Goal: Information Seeking & Learning: Learn about a topic

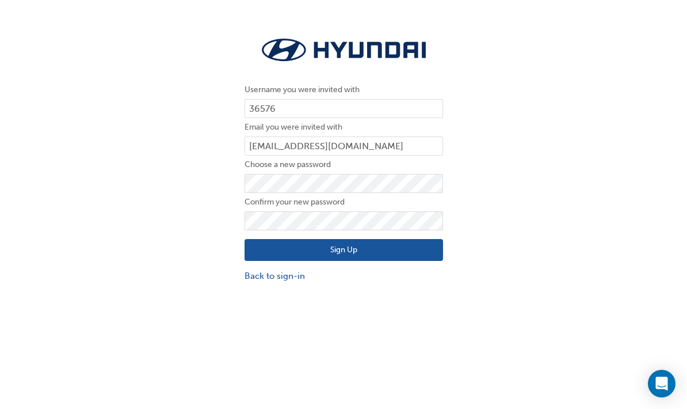
click at [260, 254] on button "Sign Up" at bounding box center [344, 250] width 199 height 22
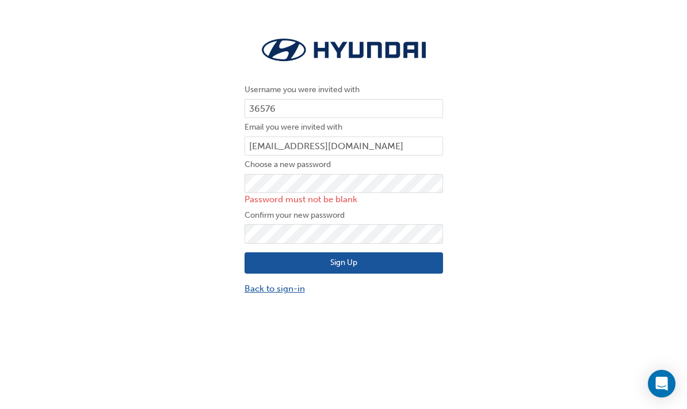
click at [246, 287] on link "Back to sign-in" at bounding box center [344, 288] width 199 height 13
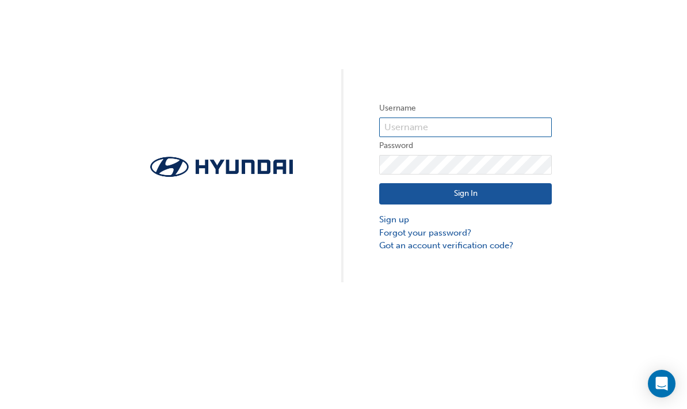
click at [406, 118] on input "text" at bounding box center [465, 127] width 173 height 20
type input "36576"
click at [414, 191] on button "Sign In" at bounding box center [465, 194] width 173 height 22
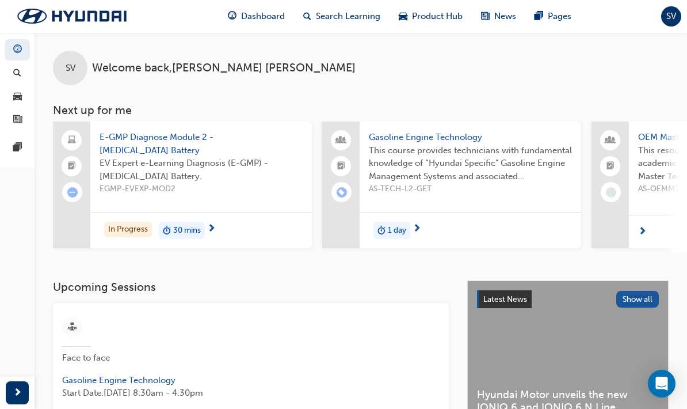
click at [203, 229] on div "30 mins" at bounding box center [182, 230] width 46 height 17
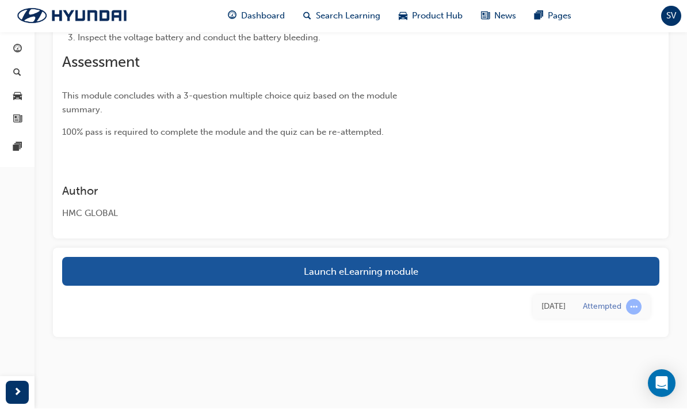
scroll to position [207, 0]
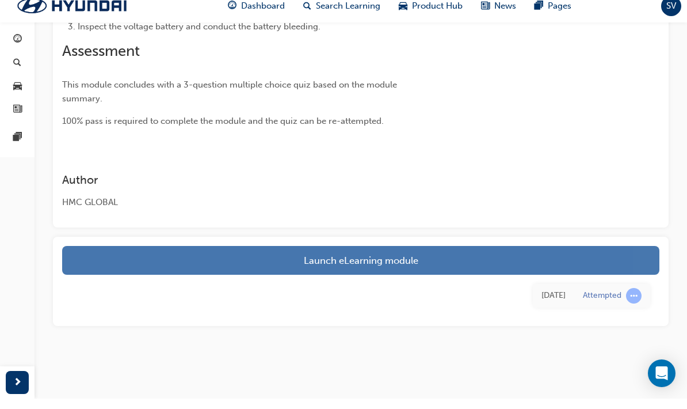
click at [254, 264] on link "Launch eLearning module" at bounding box center [360, 270] width 597 height 29
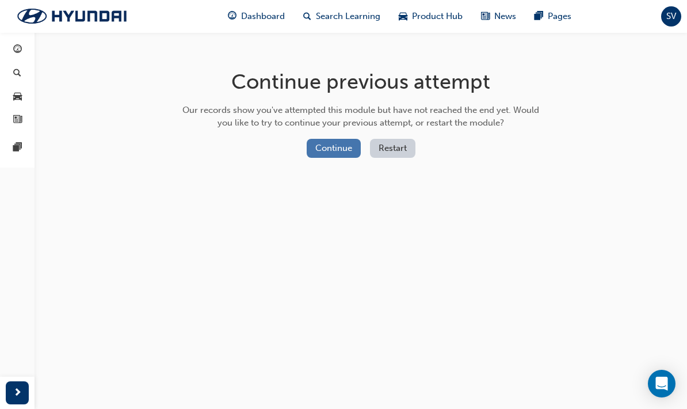
click at [325, 148] on button "Continue" at bounding box center [334, 148] width 54 height 19
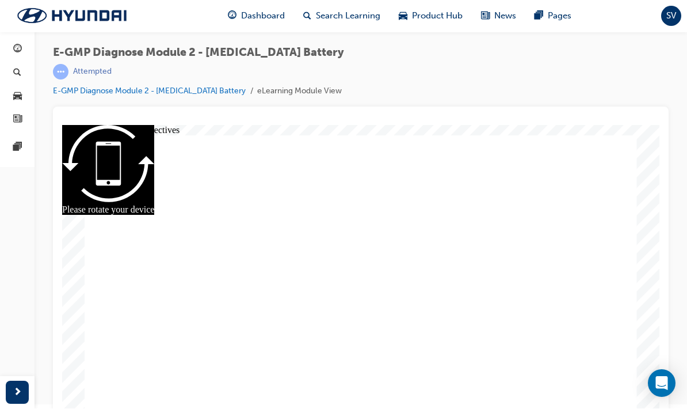
scroll to position [13, 0]
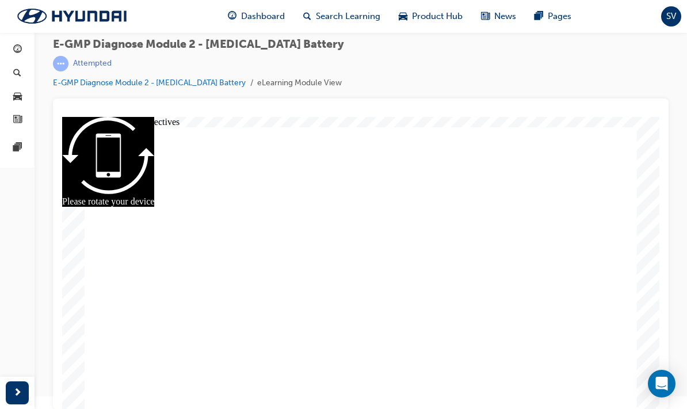
click at [113, 84] on link "E-GMP Diagnose Module 2 - [MEDICAL_DATA] Battery" at bounding box center [149, 83] width 193 height 10
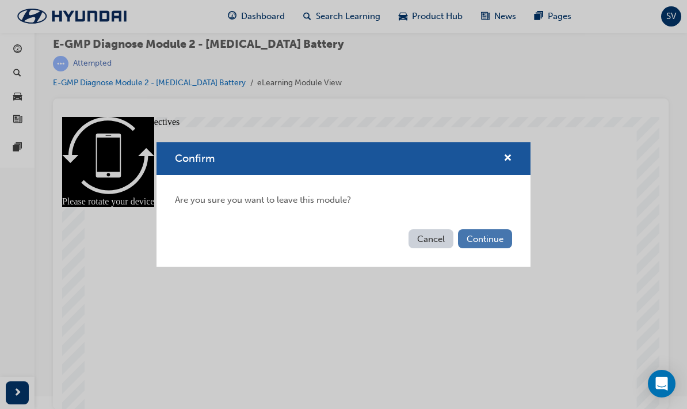
click at [490, 234] on button "Continue" at bounding box center [485, 238] width 54 height 19
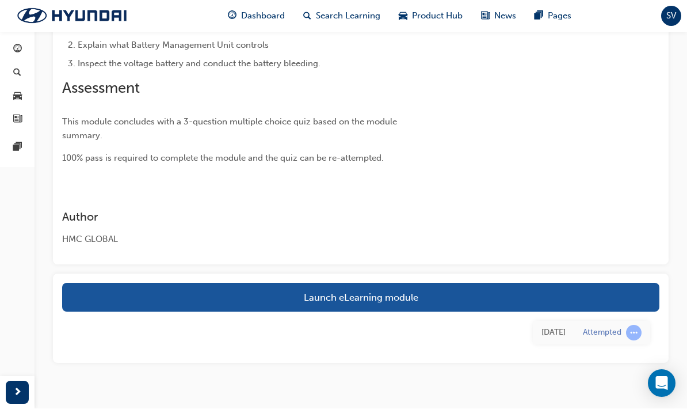
scroll to position [181, 0]
click at [390, 300] on link "Launch eLearning module" at bounding box center [360, 297] width 597 height 29
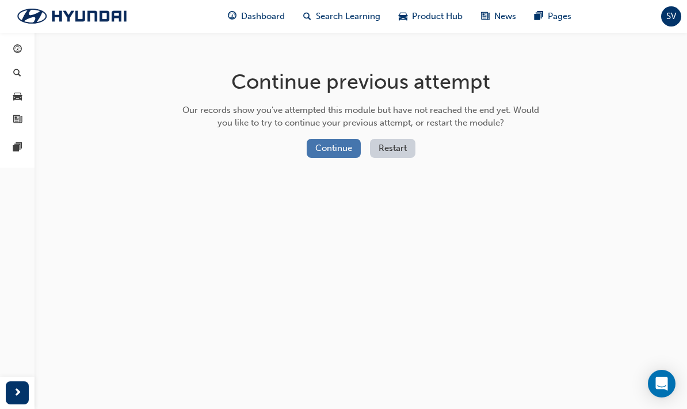
click at [347, 151] on button "Continue" at bounding box center [334, 148] width 54 height 19
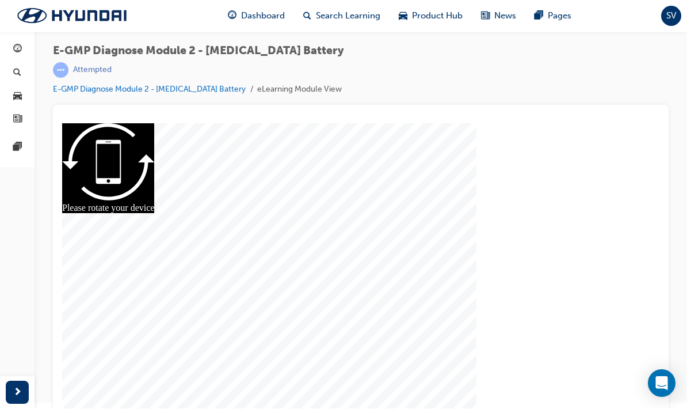
scroll to position [13, 0]
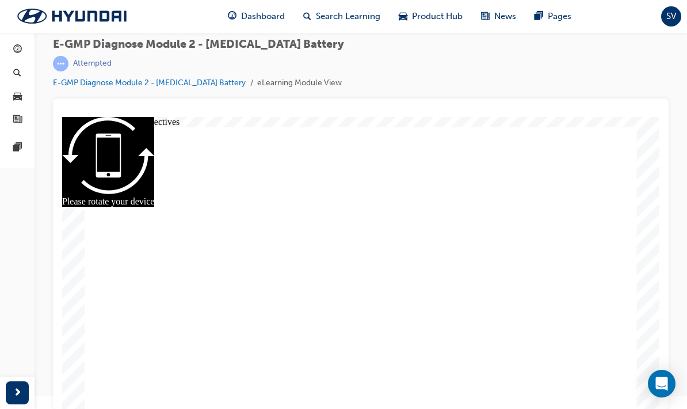
click at [642, 392] on div "slide: Learning objectives Rectangle 7 Learning Objectives Rectangle 8 1. Expla…" at bounding box center [360, 263] width 597 height 292
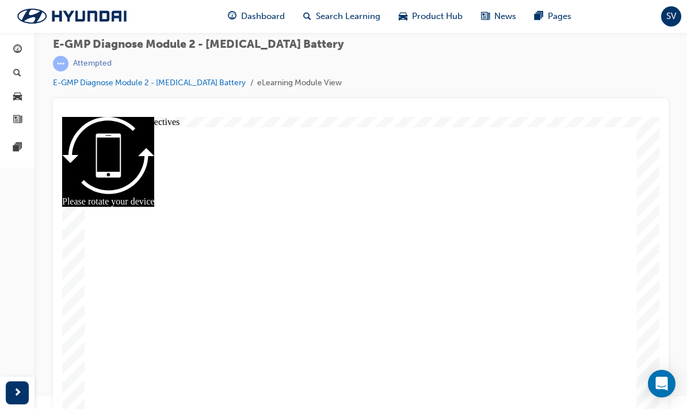
click at [21, 394] on span "next-icon" at bounding box center [17, 393] width 9 height 14
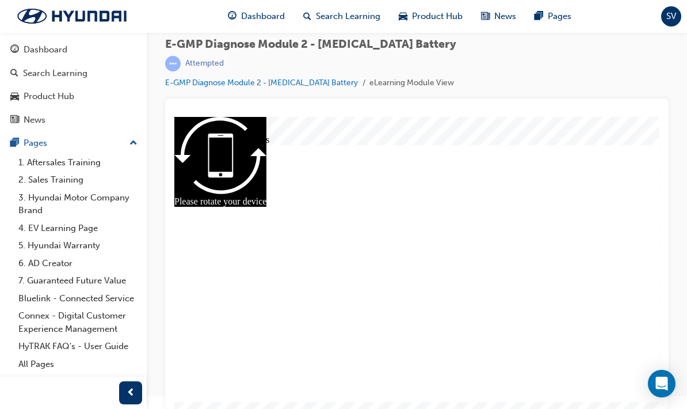
click at [190, 83] on link "E-GMP Diagnose Module 2 - [MEDICAL_DATA] Battery" at bounding box center [261, 83] width 193 height 10
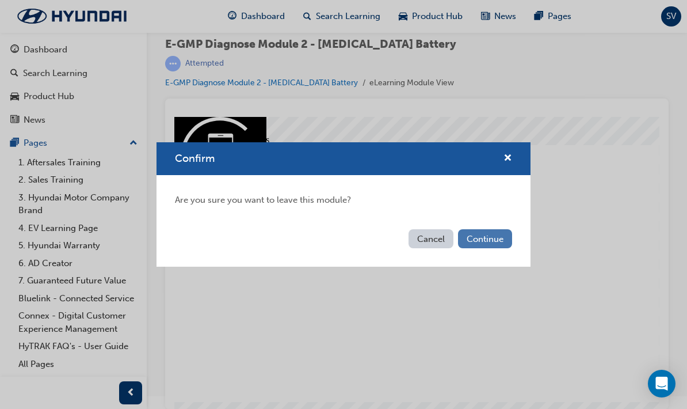
click at [504, 242] on button "Continue" at bounding box center [485, 238] width 54 height 19
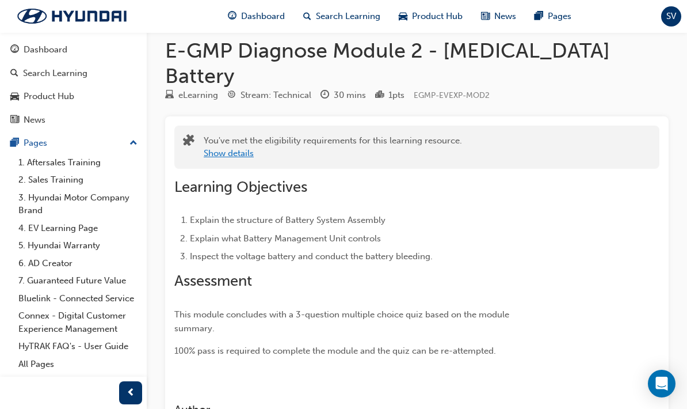
click at [237, 147] on button "Show details" at bounding box center [229, 153] width 50 height 13
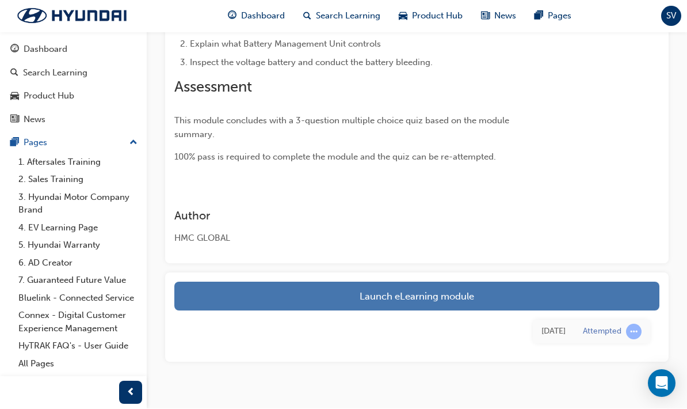
scroll to position [234, 0]
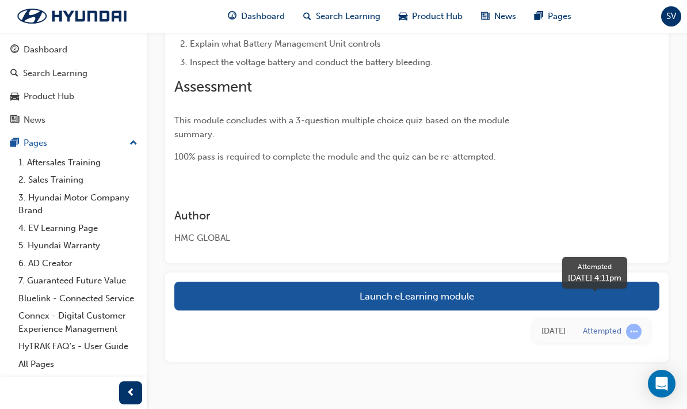
click at [633, 323] on span "learningRecordVerb_ATTEMPT-icon" at bounding box center [634, 331] width 16 height 16
click at [595, 326] on div "Attempted" at bounding box center [602, 331] width 39 height 11
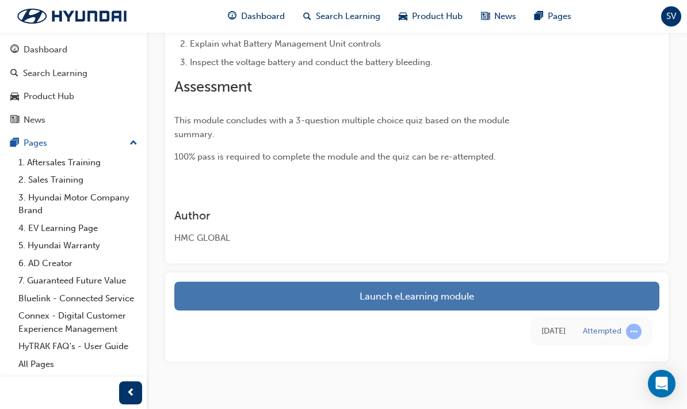
click at [485, 281] on link "Launch eLearning module" at bounding box center [416, 295] width 485 height 29
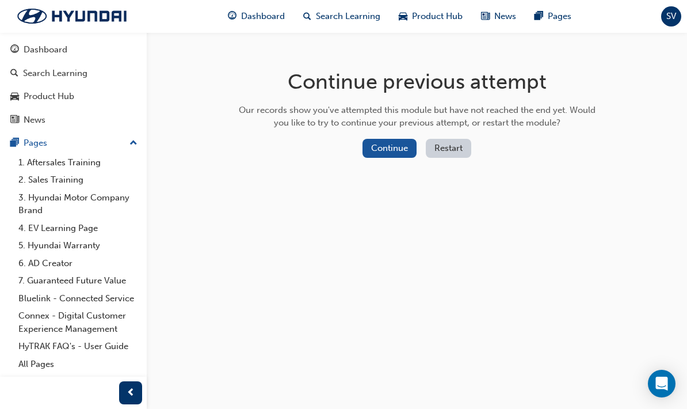
click at [457, 150] on button "Restart" at bounding box center [448, 148] width 45 height 19
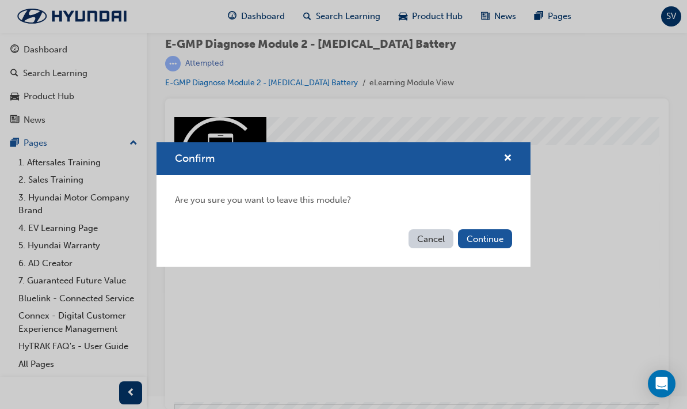
drag, startPoint x: 437, startPoint y: 243, endPoint x: 263, endPoint y: 127, distance: 209.6
click at [437, 243] on button "Cancel" at bounding box center [431, 238] width 45 height 19
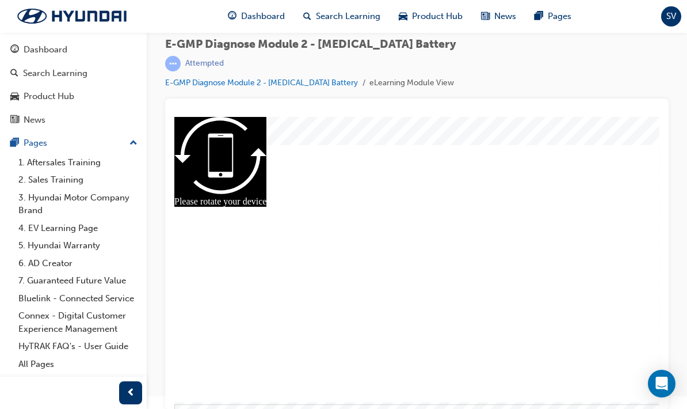
click at [295, 83] on link "E-GMP Diagnose Module 2 - [MEDICAL_DATA] Battery" at bounding box center [261, 83] width 193 height 10
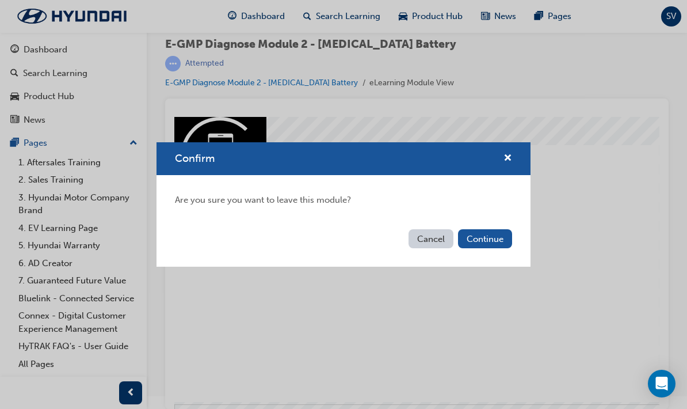
click at [498, 223] on div "Are you sure you want to leave this module?" at bounding box center [344, 200] width 374 height 50
click at [495, 241] on button "Continue" at bounding box center [485, 238] width 54 height 19
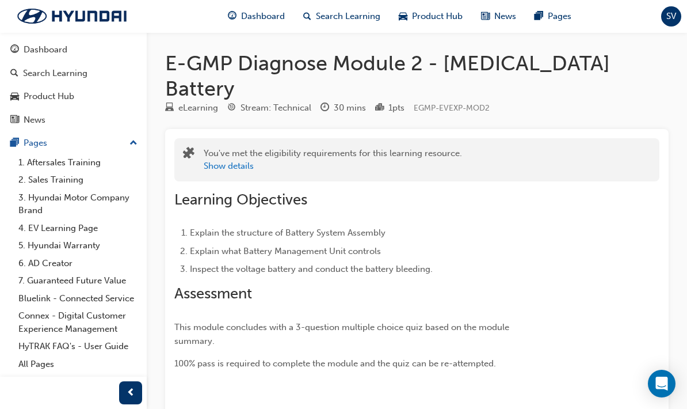
scroll to position [13, 0]
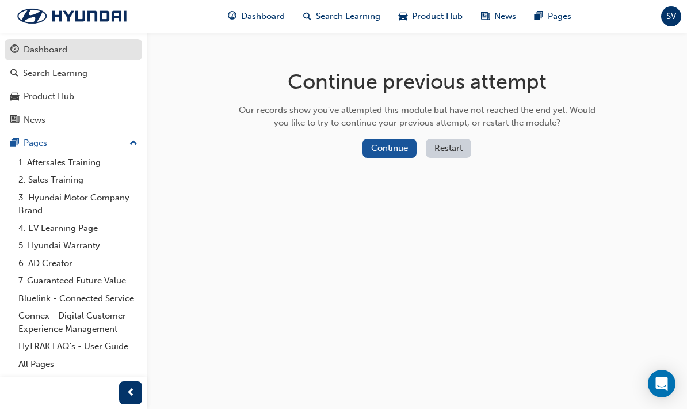
click at [22, 55] on div "Dashboard" at bounding box center [73, 50] width 126 height 14
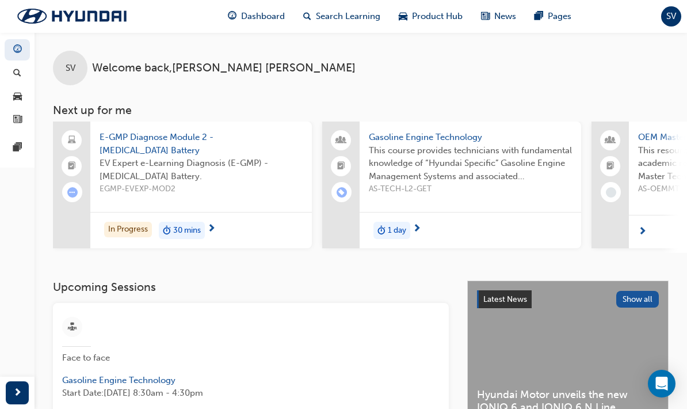
click at [642, 233] on span "next-icon" at bounding box center [642, 232] width 9 height 10
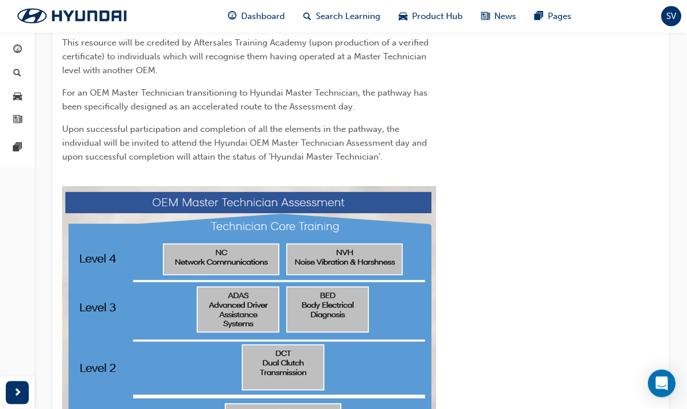
scroll to position [242, 0]
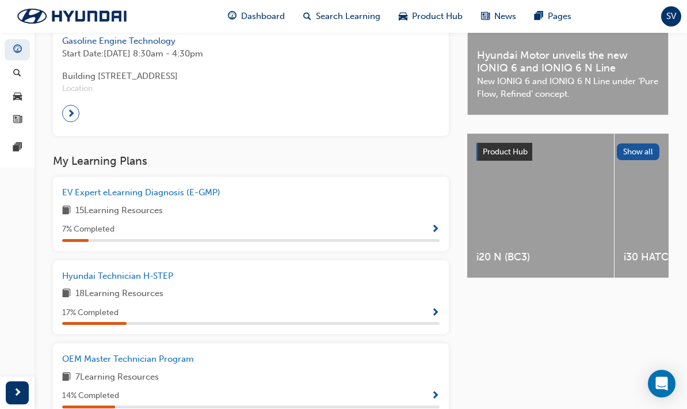
scroll to position [340, 0]
click at [440, 226] on div "EV Expert eLearning Diagnosis (E-GMP) 15 Learning Resources 7 % Completed" at bounding box center [251, 213] width 396 height 74
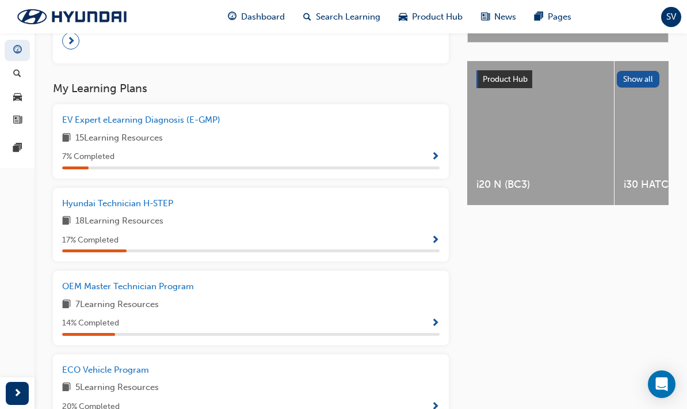
scroll to position [411, 0]
click at [436, 152] on span "Show Progress" at bounding box center [435, 157] width 9 height 10
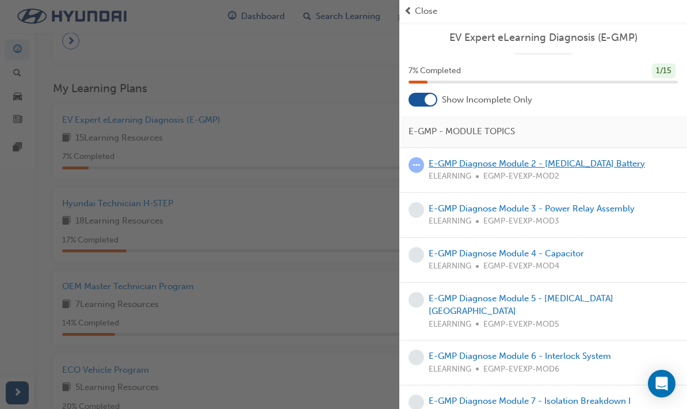
click at [454, 163] on link "E-GMP Diagnose Module 2 - [MEDICAL_DATA] Battery" at bounding box center [537, 163] width 216 height 10
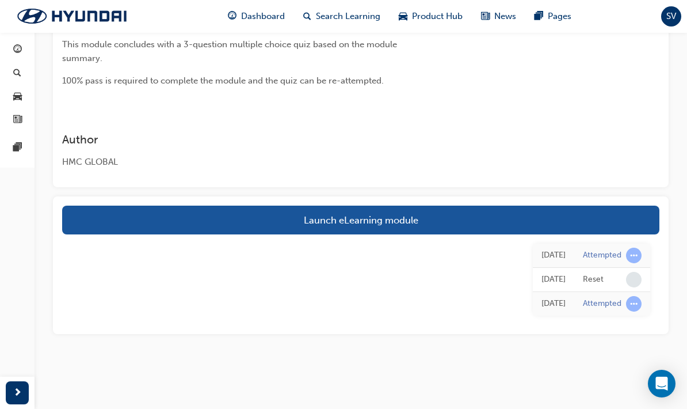
scroll to position [256, 0]
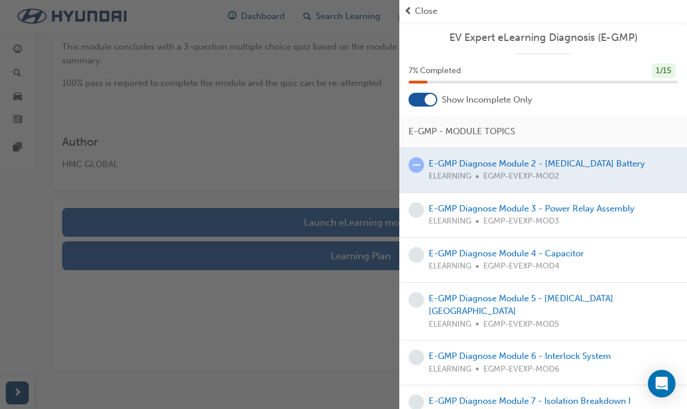
click at [453, 166] on div at bounding box center [543, 170] width 288 height 44
click at [340, 179] on div "button" at bounding box center [199, 204] width 399 height 409
click at [434, 167] on div at bounding box center [543, 170] width 288 height 44
click at [294, 200] on div "button" at bounding box center [199, 204] width 399 height 409
click at [422, 9] on span "Close" at bounding box center [426, 11] width 22 height 13
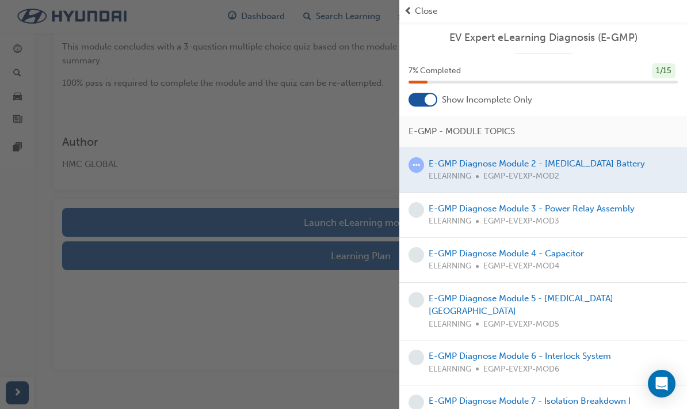
click at [409, 12] on span "prev-icon" at bounding box center [408, 11] width 9 height 13
click at [301, 157] on div "button" at bounding box center [199, 204] width 399 height 409
click at [474, 170] on div at bounding box center [543, 170] width 288 height 44
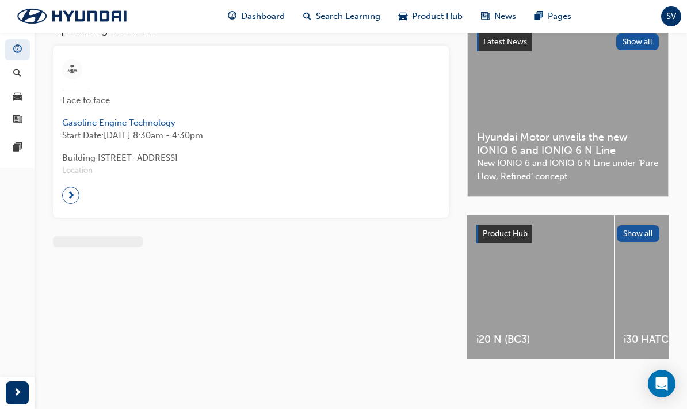
scroll to position [28, 0]
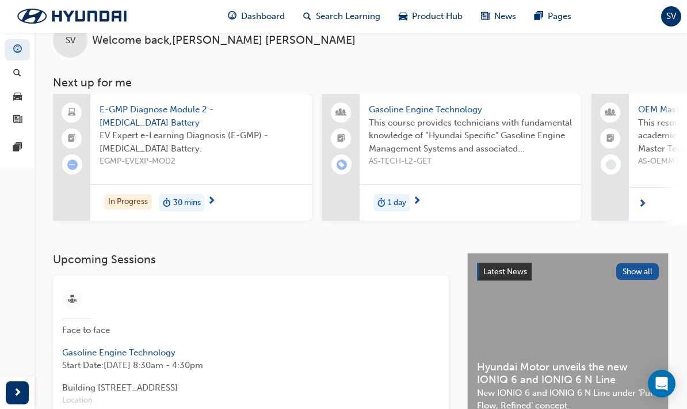
click at [171, 112] on span "E-GMP Diagnose Module 2 - [MEDICAL_DATA] Battery" at bounding box center [201, 116] width 203 height 26
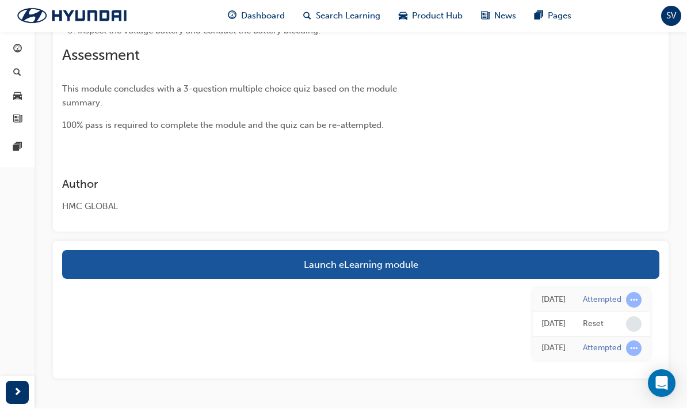
scroll to position [214, 0]
click at [596, 326] on div "Reset" at bounding box center [593, 323] width 21 height 11
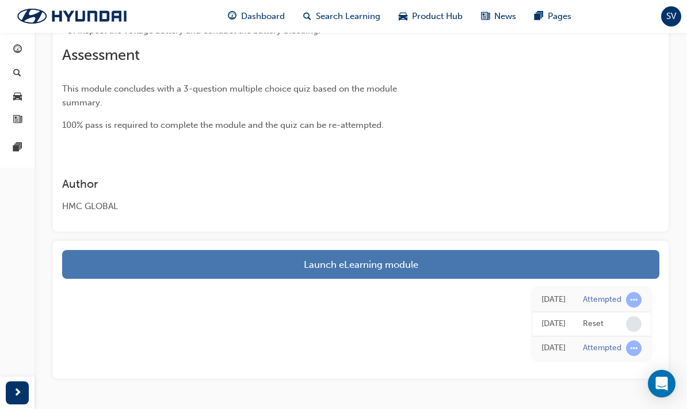
click at [470, 264] on link "Launch eLearning module" at bounding box center [360, 264] width 597 height 29
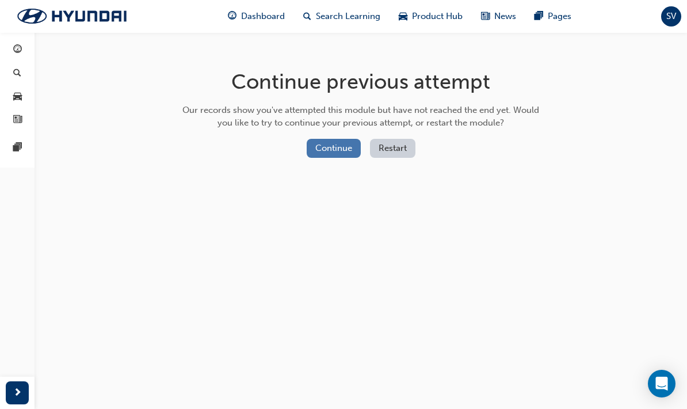
click at [346, 150] on button "Continue" at bounding box center [334, 148] width 54 height 19
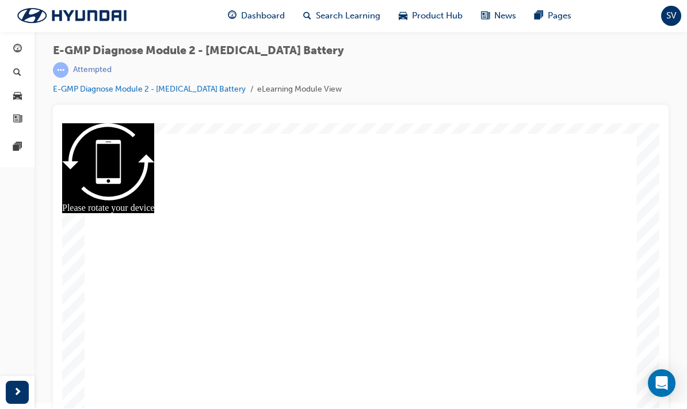
scroll to position [13, 0]
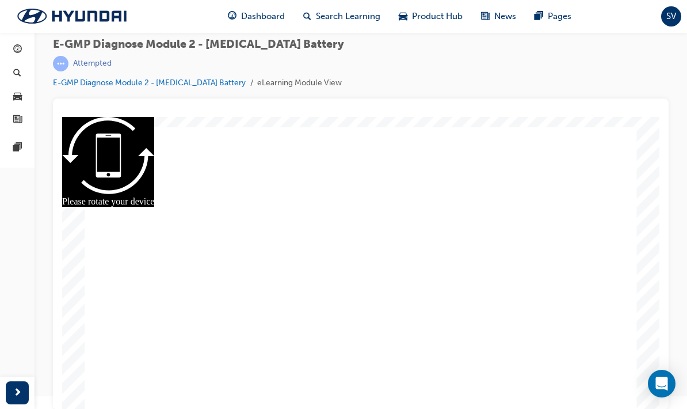
radio input "true"
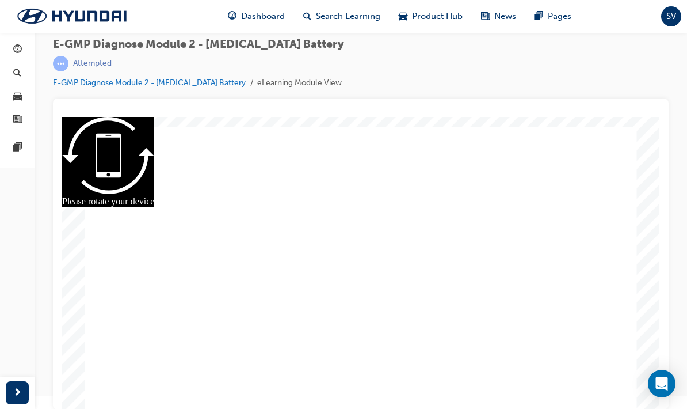
radio input "true"
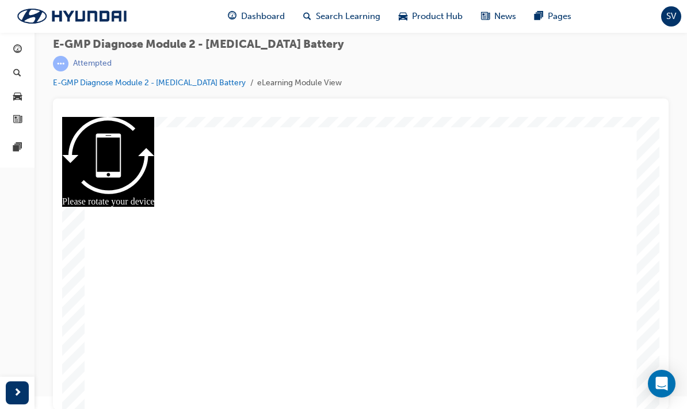
radio input "true"
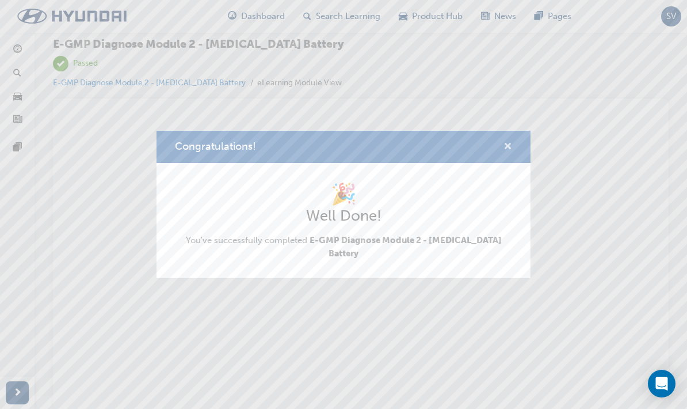
click at [510, 151] on span "cross-icon" at bounding box center [508, 147] width 9 height 10
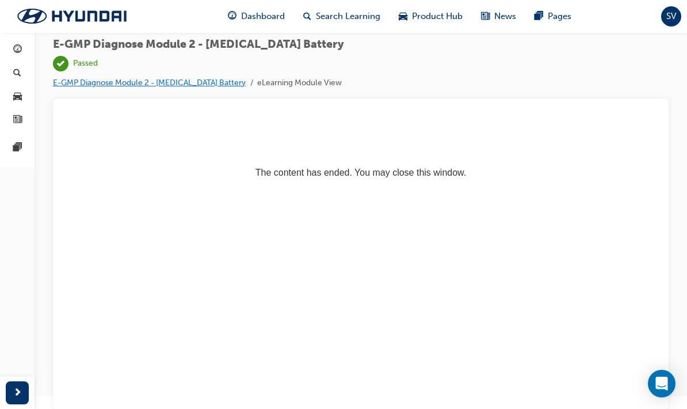
click at [92, 85] on link "E-GMP Diagnose Module 2 - [MEDICAL_DATA] Battery" at bounding box center [149, 83] width 193 height 10
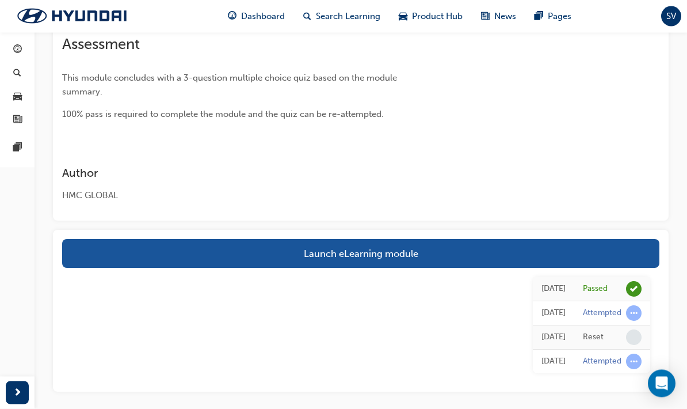
scroll to position [226, 0]
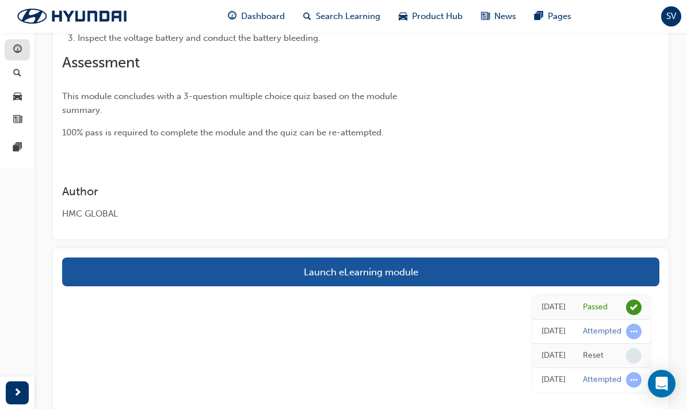
click at [15, 52] on span "guage-icon" at bounding box center [17, 50] width 9 height 10
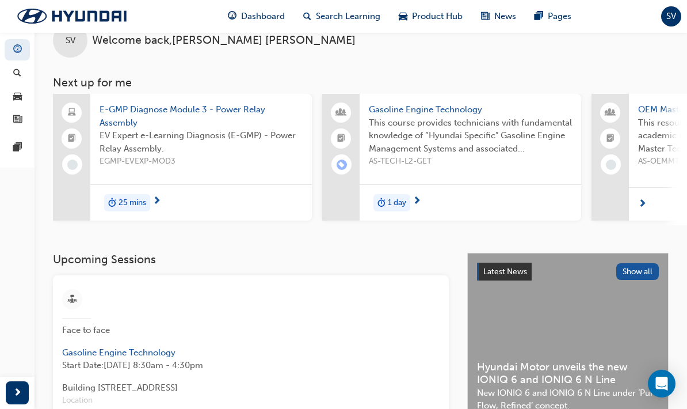
click at [120, 109] on span "E-GMP Diagnose Module 3 - Power Relay Assembly" at bounding box center [201, 116] width 203 height 26
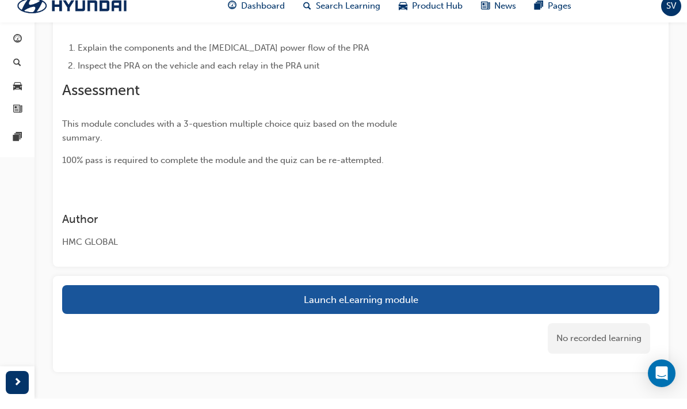
scroll to position [196, 0]
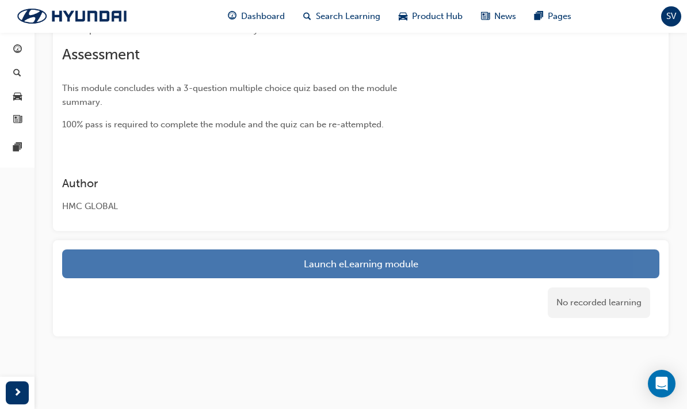
click at [617, 260] on link "Launch eLearning module" at bounding box center [360, 263] width 597 height 29
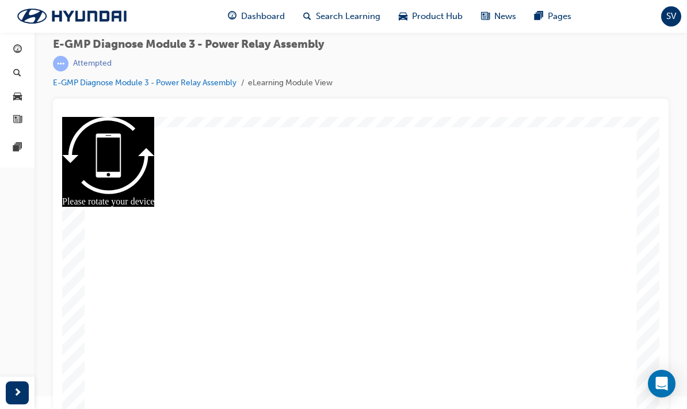
radio input "true"
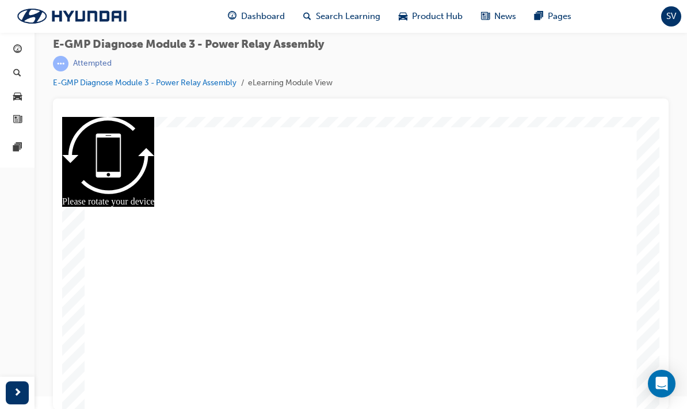
radio input "true"
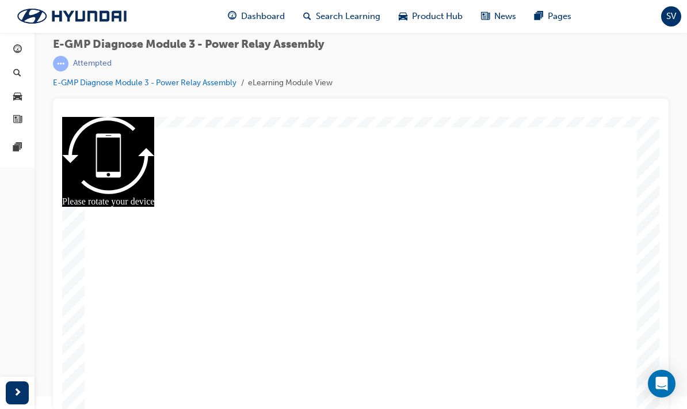
radio input "true"
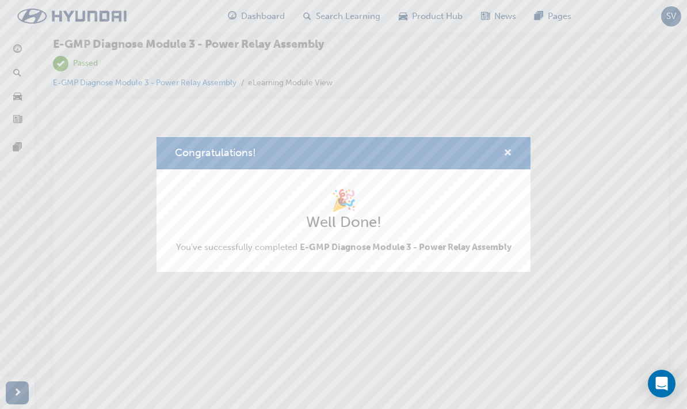
click at [510, 153] on span "cross-icon" at bounding box center [508, 153] width 9 height 10
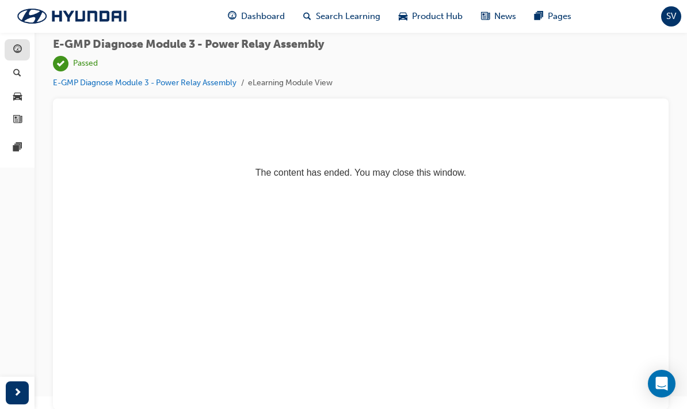
click at [13, 52] on span "guage-icon" at bounding box center [17, 50] width 9 height 10
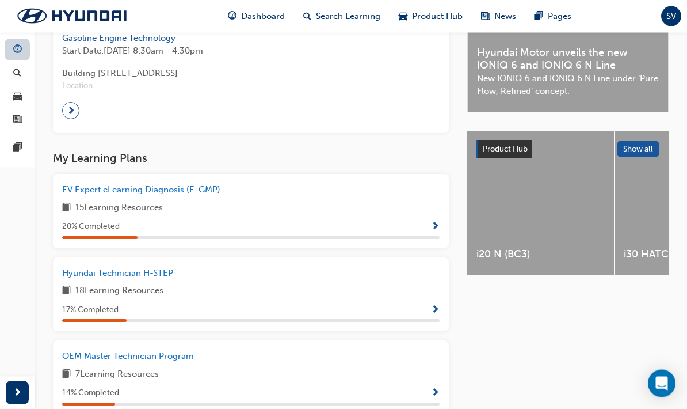
scroll to position [344, 0]
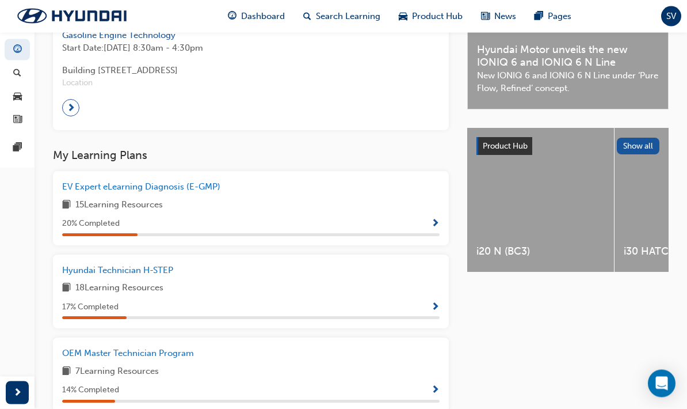
click at [439, 219] on span "Show Progress" at bounding box center [435, 224] width 9 height 10
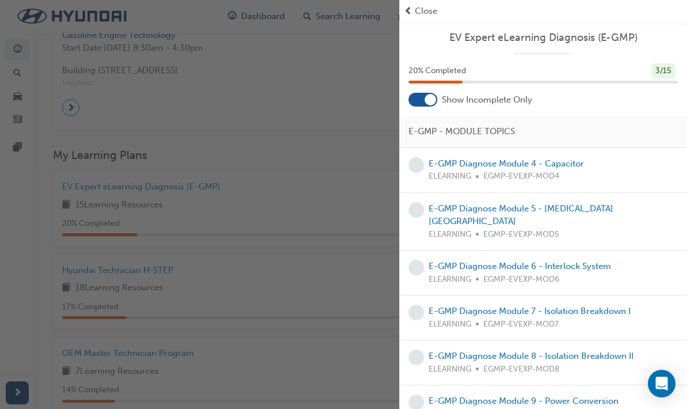
scroll to position [0, 0]
click at [581, 159] on link "E-GMP Diagnose Module 4 - Capacitor" at bounding box center [506, 163] width 155 height 10
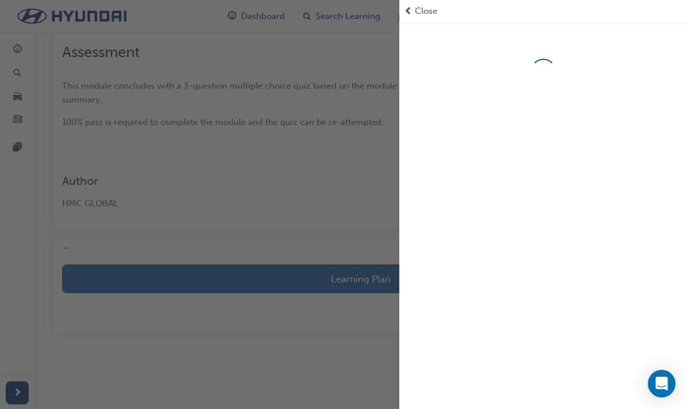
scroll to position [76, 0]
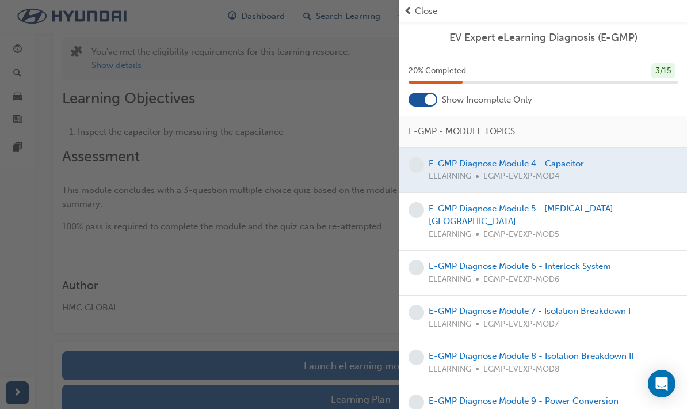
click at [343, 197] on div "button" at bounding box center [199, 204] width 399 height 409
click at [433, 10] on span "Close" at bounding box center [426, 11] width 22 height 13
click at [416, 17] on span "Close" at bounding box center [426, 11] width 22 height 13
click at [416, 15] on span "Close" at bounding box center [426, 11] width 22 height 13
click at [411, 10] on span "prev-icon" at bounding box center [408, 11] width 9 height 13
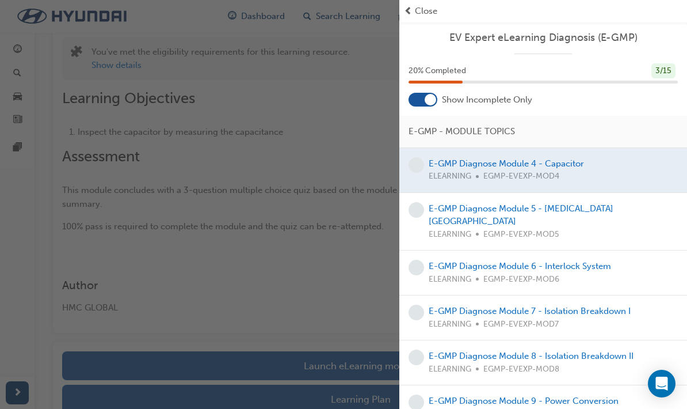
click at [420, 9] on span "Close" at bounding box center [426, 11] width 22 height 13
click at [420, 5] on span "Close" at bounding box center [426, 11] width 22 height 13
click at [356, 63] on div "button" at bounding box center [199, 204] width 399 height 409
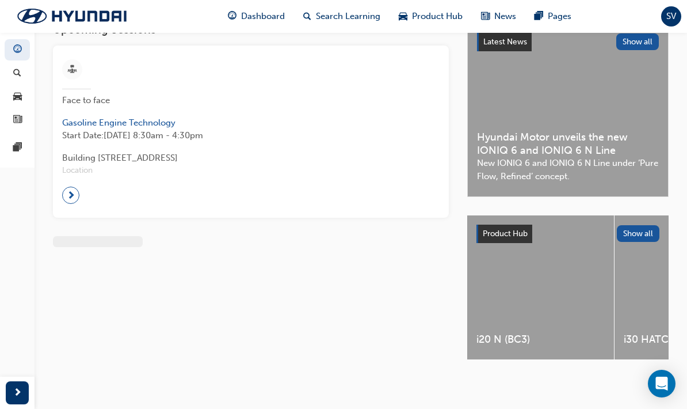
scroll to position [28, 0]
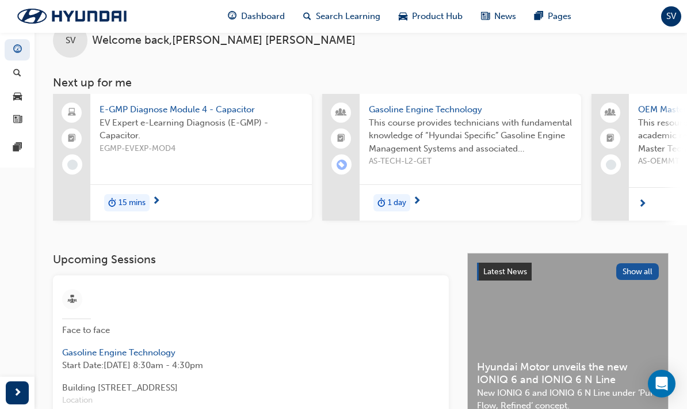
click at [180, 200] on div "15 mins" at bounding box center [201, 202] width 222 height 36
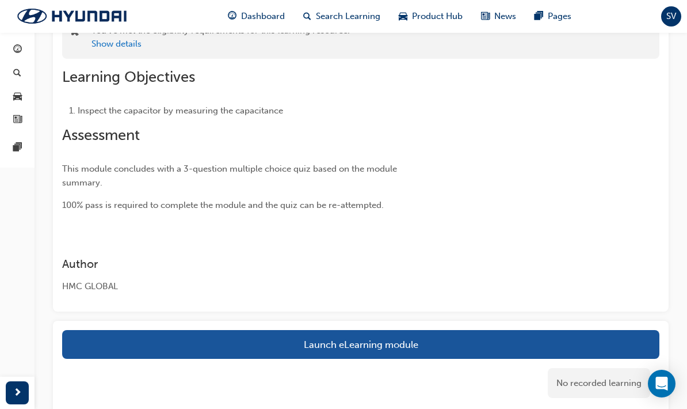
scroll to position [131, 0]
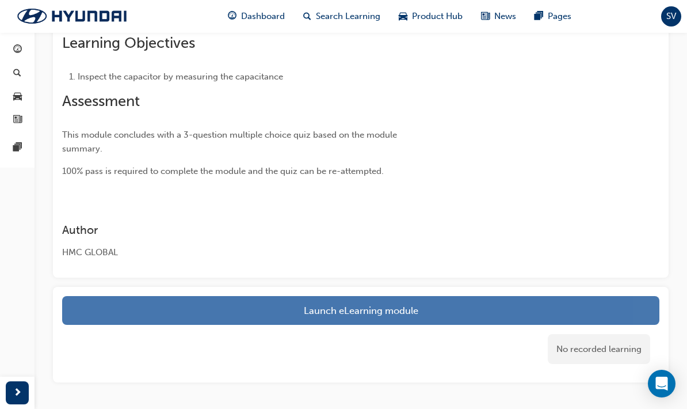
click at [444, 310] on link "Launch eLearning module" at bounding box center [360, 310] width 597 height 29
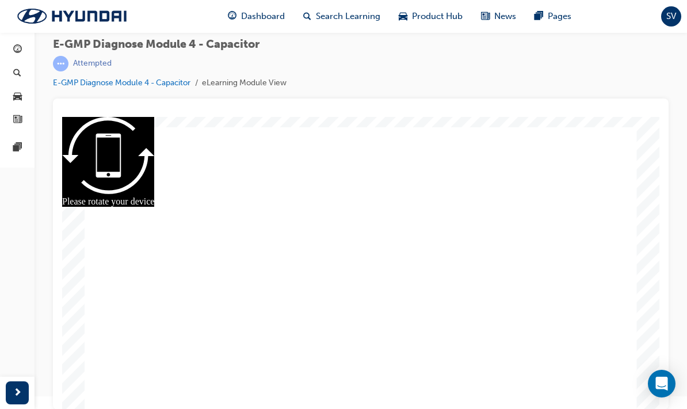
radio input "true"
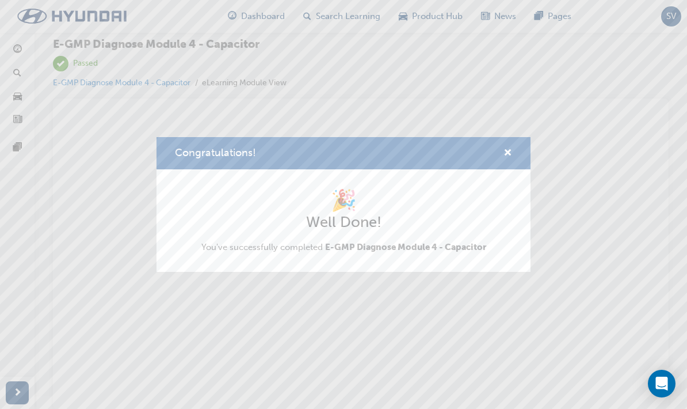
click at [499, 155] on div "Congratulations!" at bounding box center [503, 153] width 18 height 14
click at [501, 146] on div "Congratulations!" at bounding box center [344, 153] width 374 height 33
click at [510, 153] on span "cross-icon" at bounding box center [508, 153] width 9 height 10
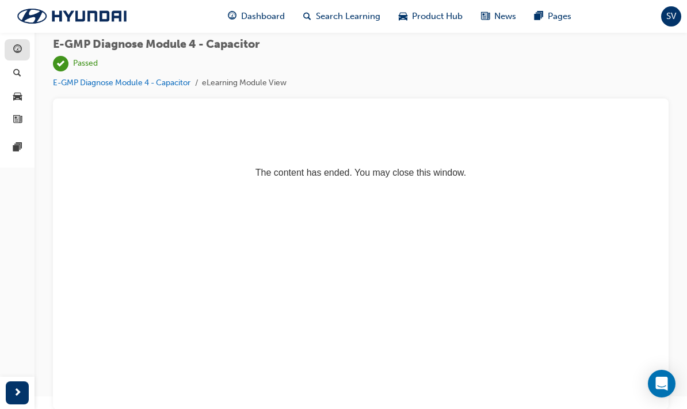
click at [14, 45] on span "guage-icon" at bounding box center [17, 50] width 9 height 10
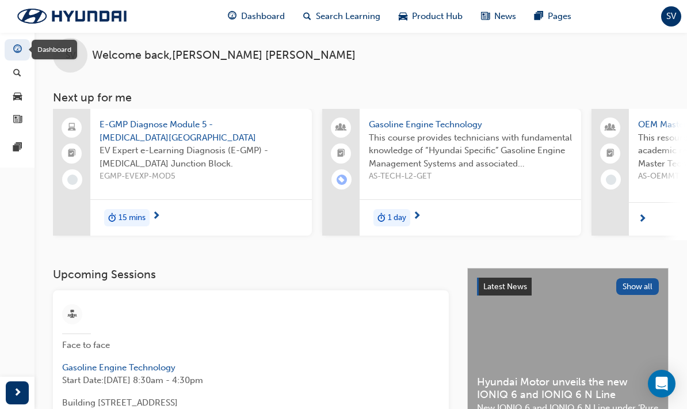
click at [156, 215] on span "next-icon" at bounding box center [156, 216] width 9 height 10
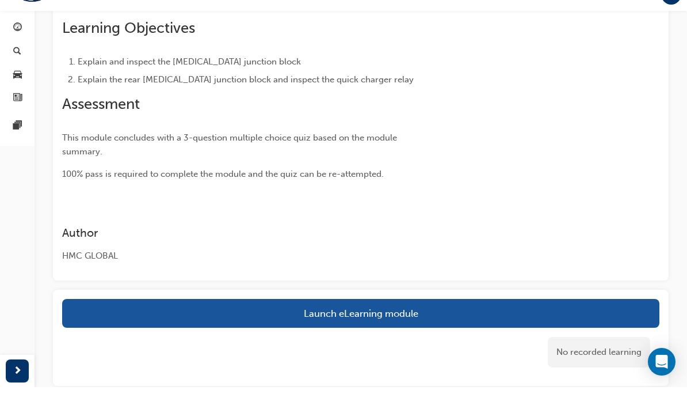
scroll to position [222, 0]
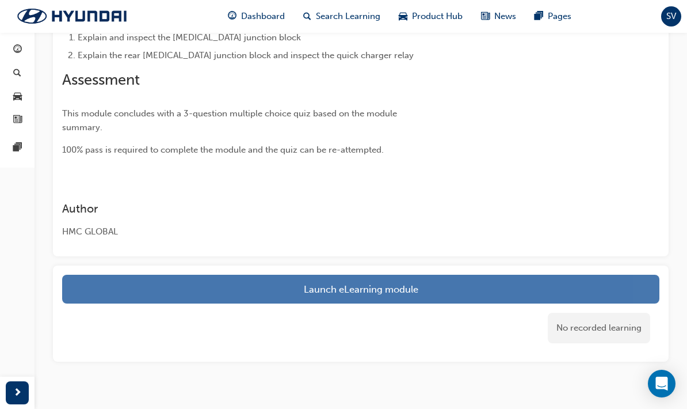
click at [129, 275] on button "Launch eLearning module" at bounding box center [360, 289] width 597 height 29
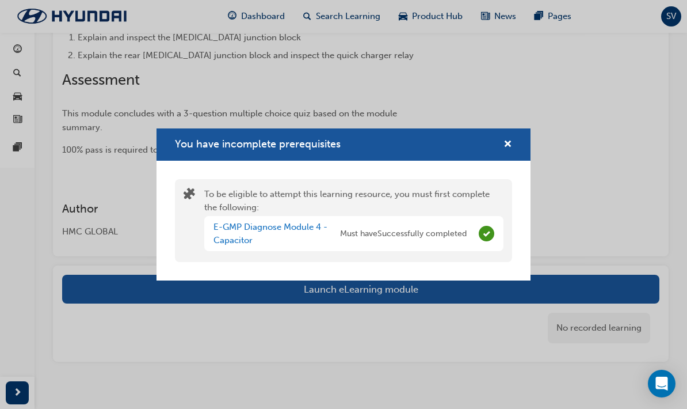
click at [132, 256] on div "You have incomplete prerequisites To be eligible to attempt this learning resou…" at bounding box center [343, 204] width 687 height 409
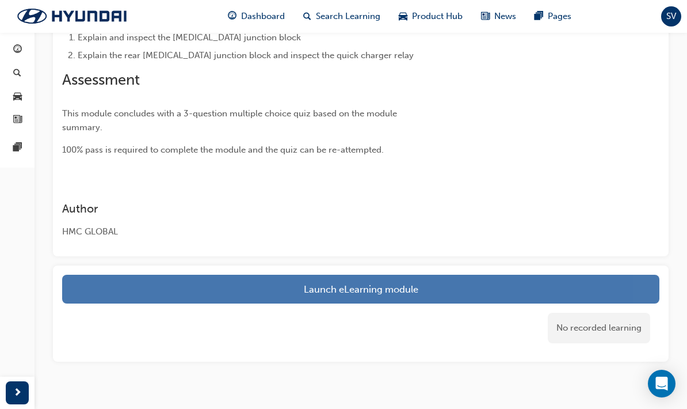
click at [255, 275] on button "Launch eLearning module" at bounding box center [360, 289] width 597 height 29
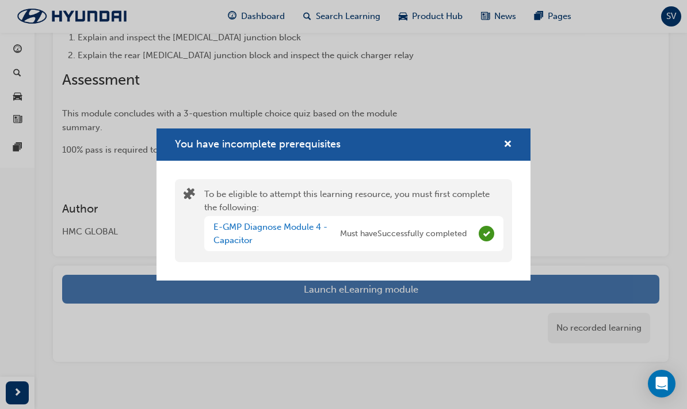
scroll to position [196, 0]
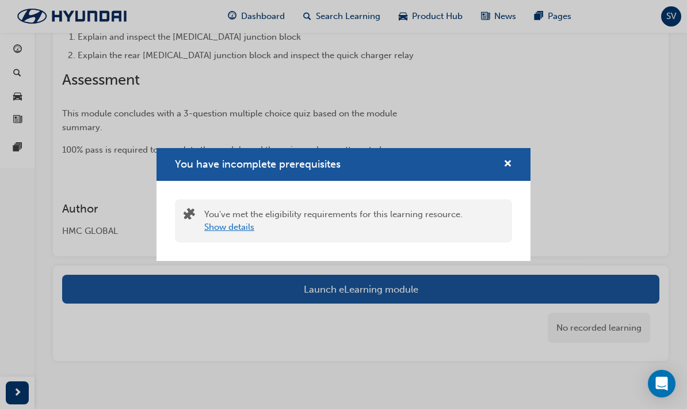
click at [214, 232] on button "Show details" at bounding box center [229, 226] width 50 height 13
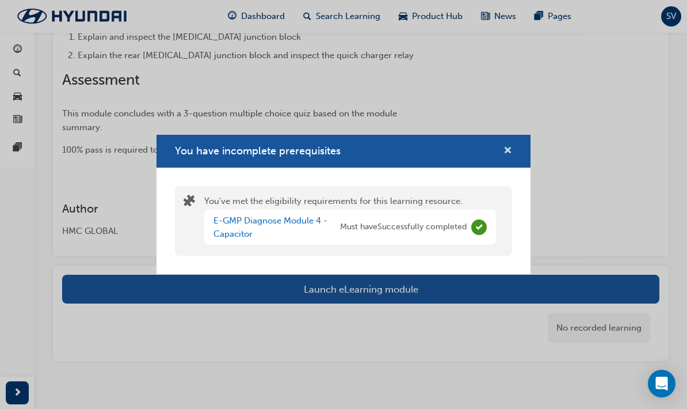
click at [508, 148] on span "cross-icon" at bounding box center [508, 151] width 9 height 10
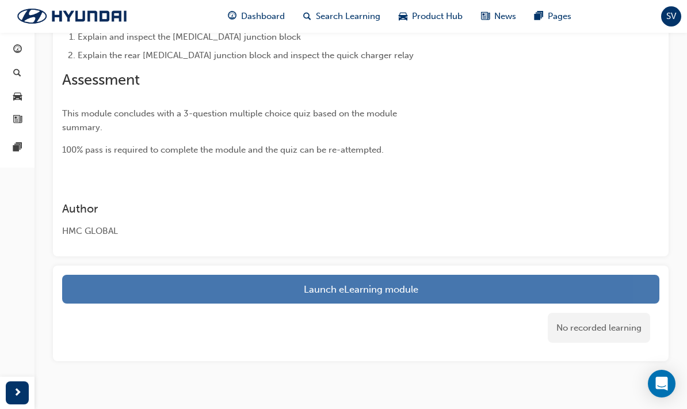
click at [368, 275] on button "Launch eLearning module" at bounding box center [360, 289] width 597 height 29
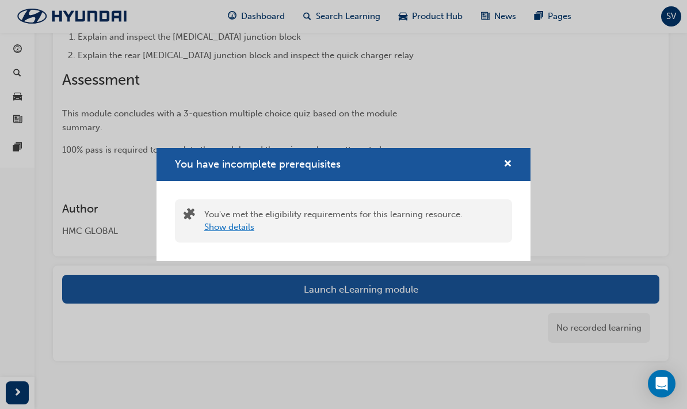
click at [226, 223] on button "Show details" at bounding box center [229, 226] width 50 height 13
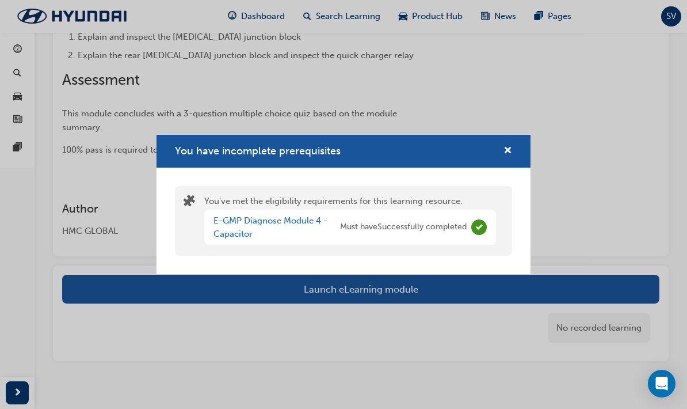
click at [509, 140] on div "You have incomplete prerequisites" at bounding box center [344, 151] width 374 height 33
click at [505, 154] on span "cross-icon" at bounding box center [508, 151] width 9 height 10
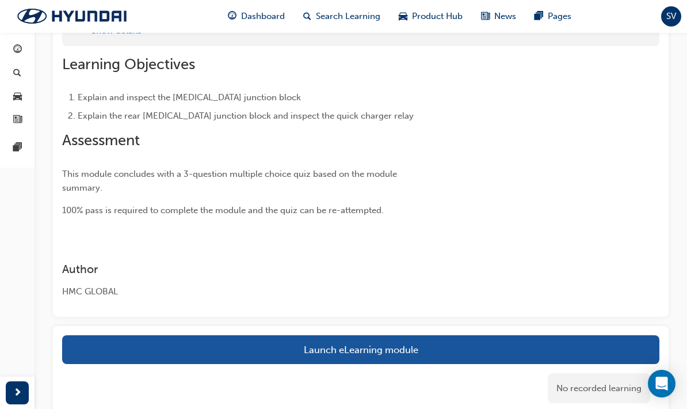
scroll to position [134, 0]
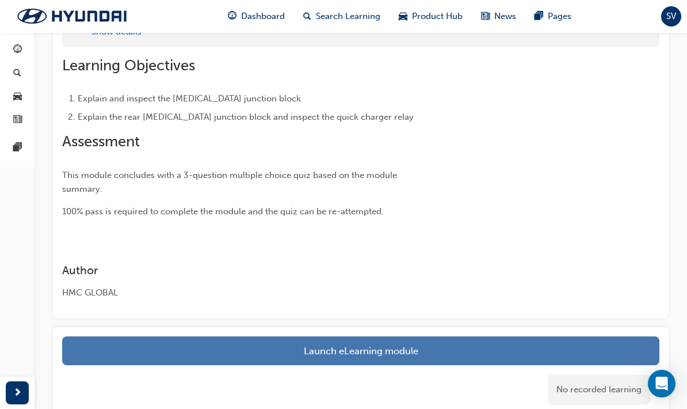
click at [155, 336] on button "Launch eLearning module" at bounding box center [360, 350] width 597 height 29
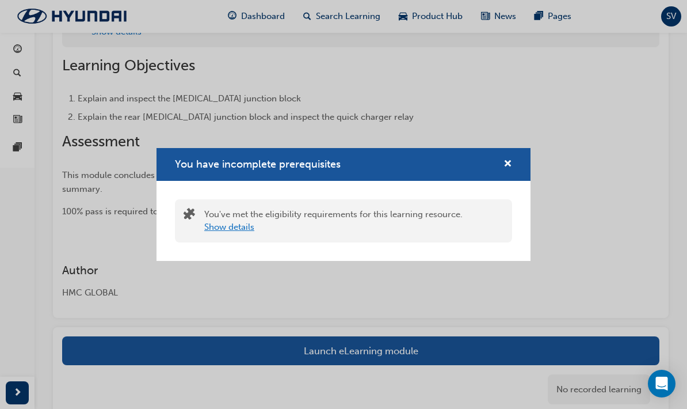
click at [230, 234] on button "Show details" at bounding box center [229, 226] width 50 height 13
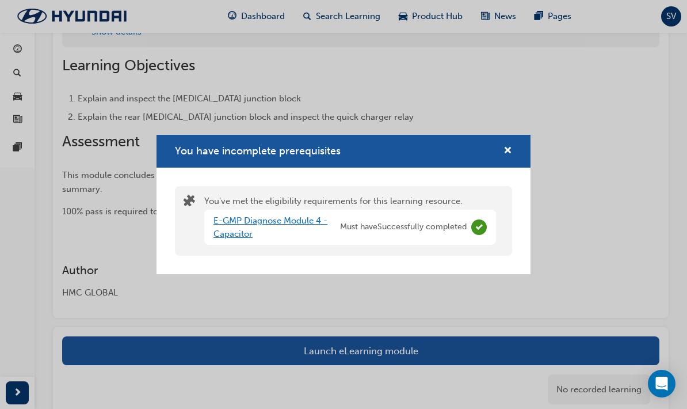
click at [255, 239] on link "E-GMP Diagnose Module 4 - Capacitor" at bounding box center [271, 227] width 114 height 24
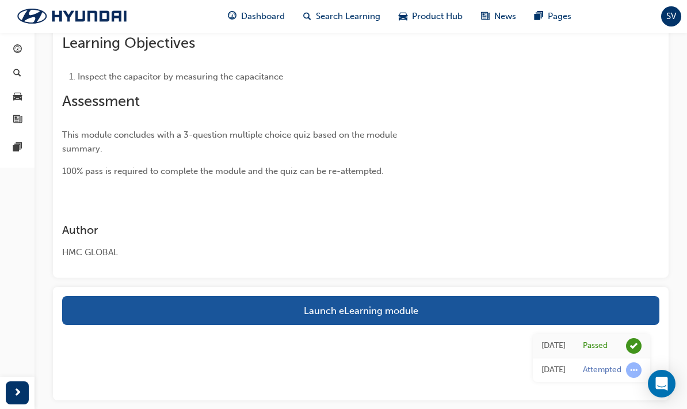
scroll to position [133, 0]
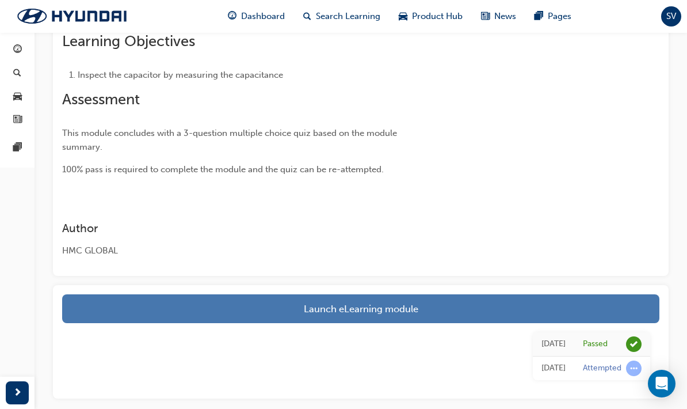
click at [197, 308] on link "Launch eLearning module" at bounding box center [360, 308] width 597 height 29
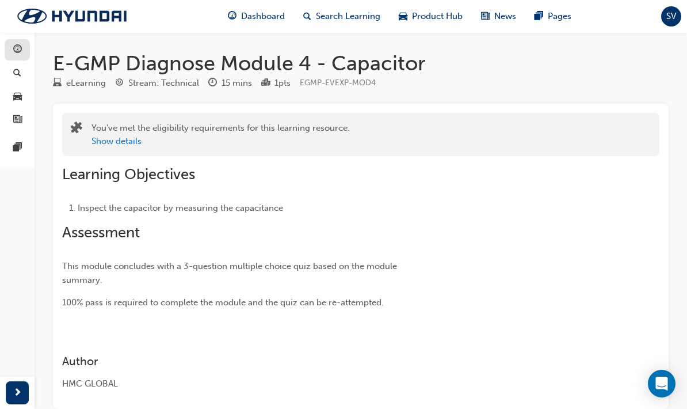
click at [16, 47] on span "guage-icon" at bounding box center [17, 50] width 9 height 10
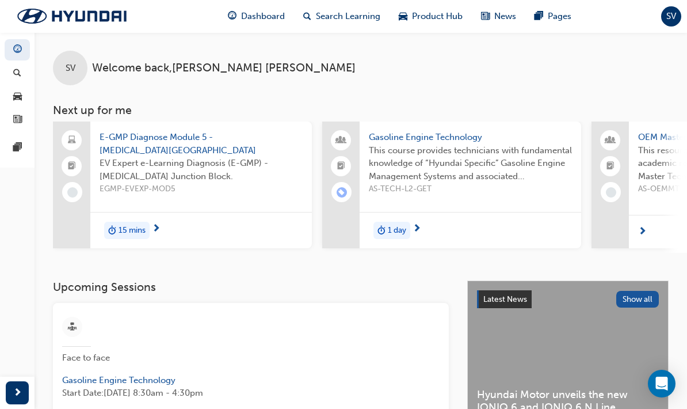
click at [163, 145] on span "E-GMP Diagnose Module 5 - [MEDICAL_DATA][GEOGRAPHIC_DATA]" at bounding box center [201, 144] width 203 height 26
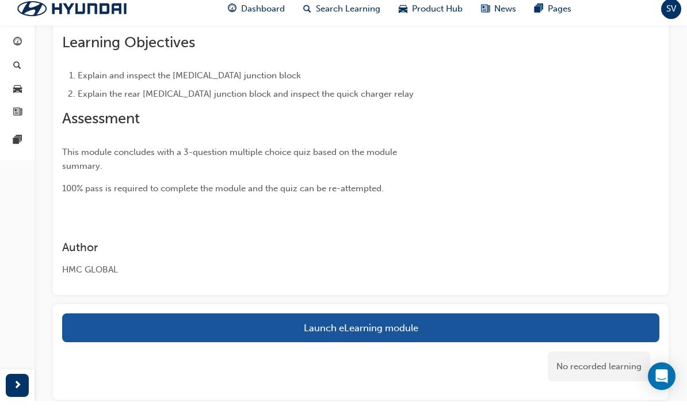
scroll to position [196, 0]
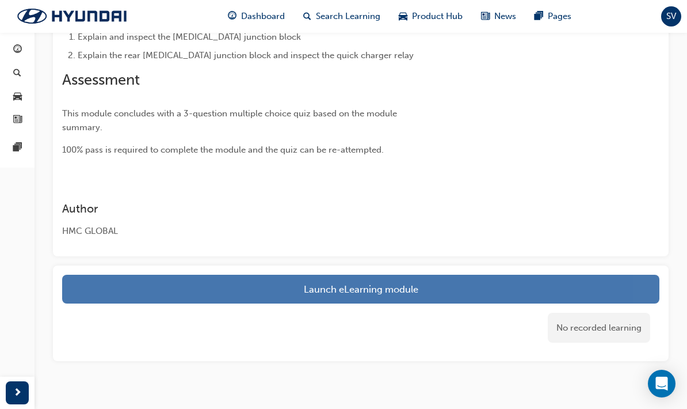
click at [144, 275] on link "Launch eLearning module" at bounding box center [360, 289] width 597 height 29
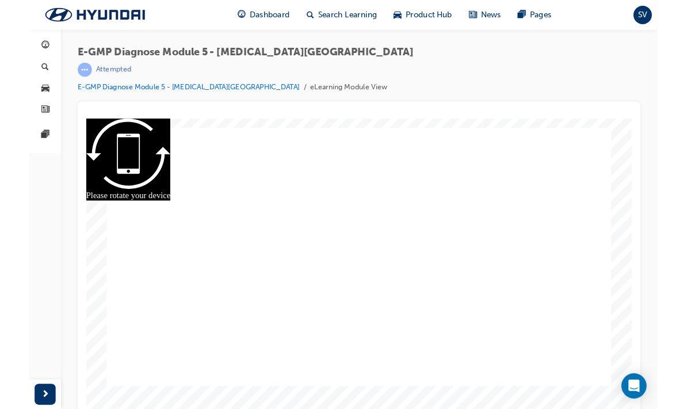
scroll to position [13, 0]
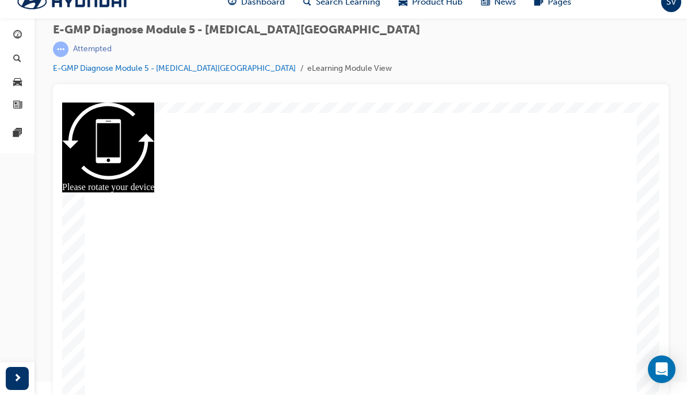
radio input "true"
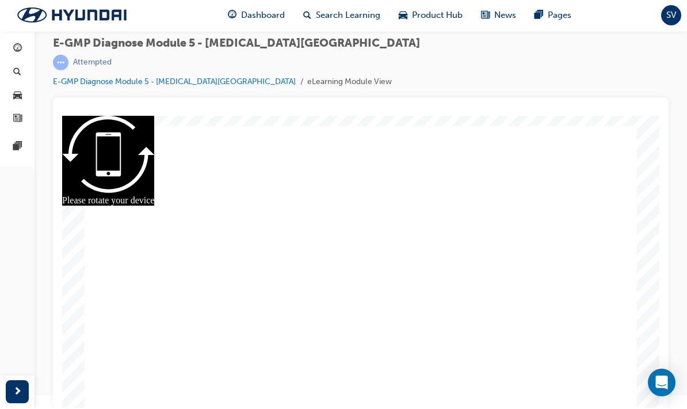
radio input "true"
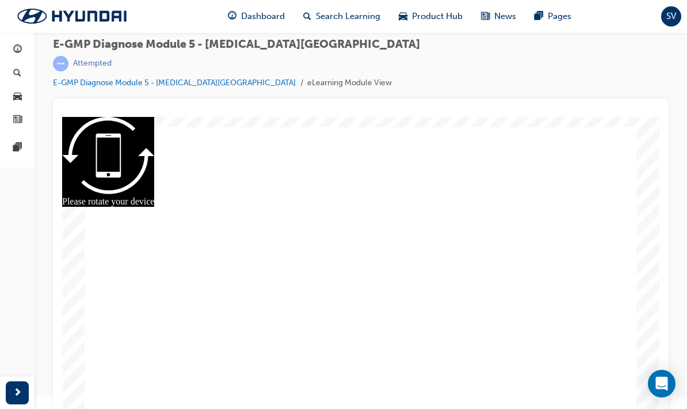
radio input "true"
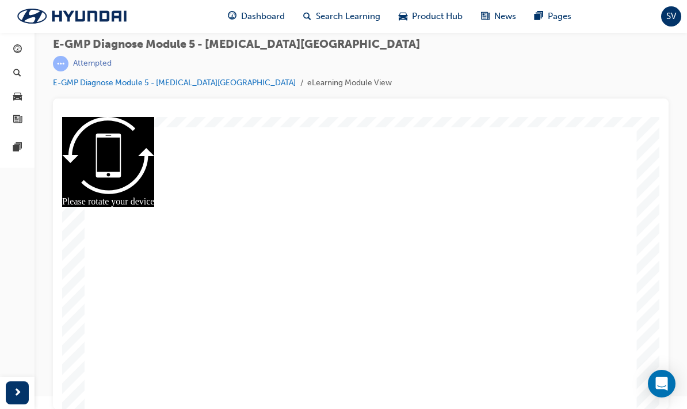
radio input "true"
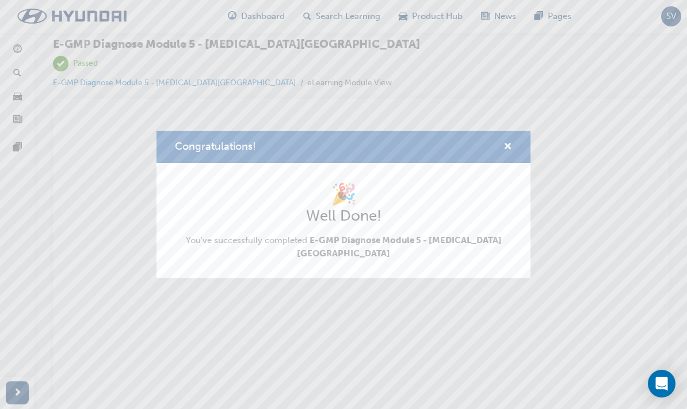
scroll to position [0, 0]
click at [510, 144] on span "cross-icon" at bounding box center [508, 147] width 9 height 10
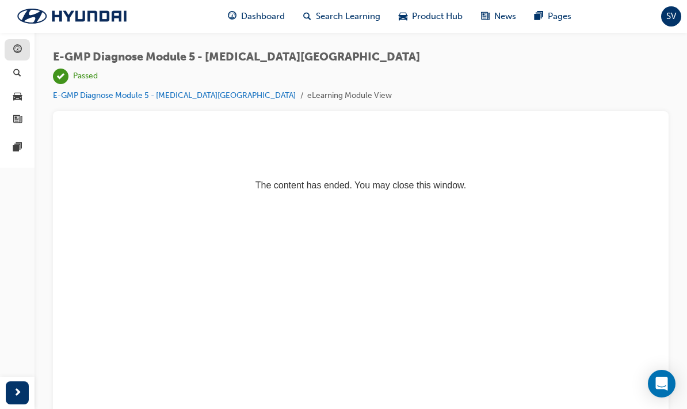
click at [18, 56] on div "button" at bounding box center [17, 50] width 9 height 14
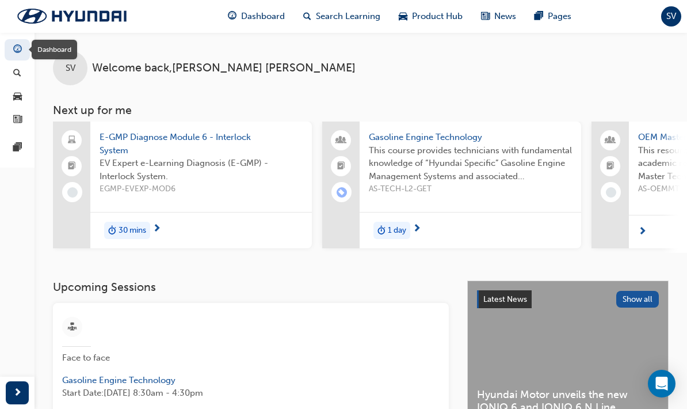
click at [224, 139] on span "E-GMP Diagnose Module 6 - Interlock System" at bounding box center [201, 144] width 203 height 26
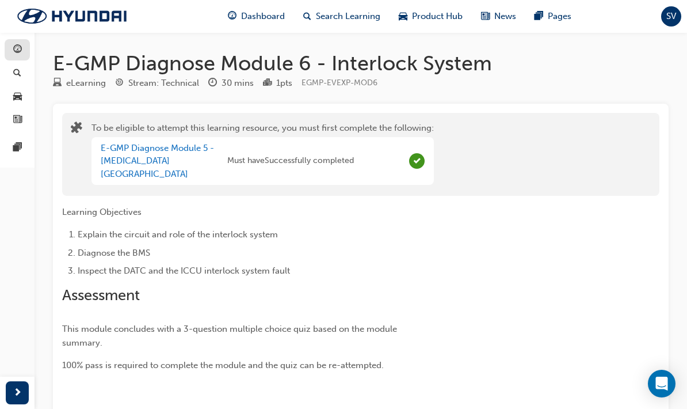
click at [22, 44] on div "button" at bounding box center [17, 50] width 14 height 14
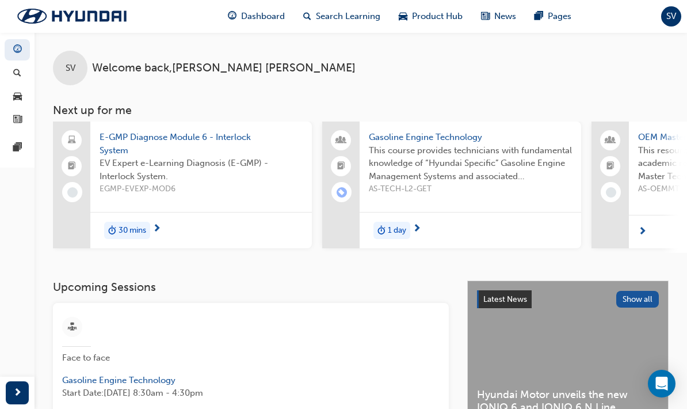
click at [209, 137] on span "E-GMP Diagnose Module 6 - Interlock System" at bounding box center [201, 144] width 203 height 26
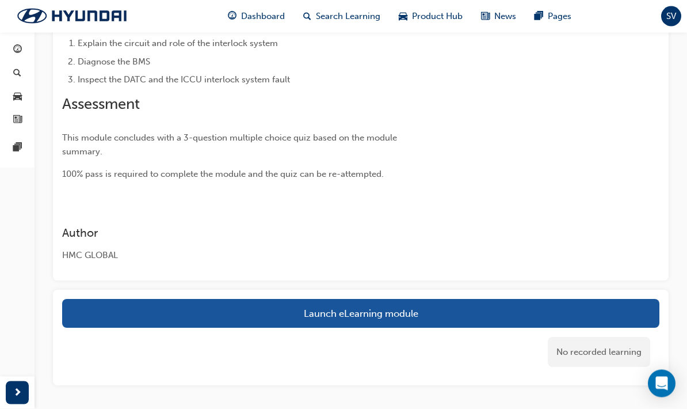
scroll to position [155, 0]
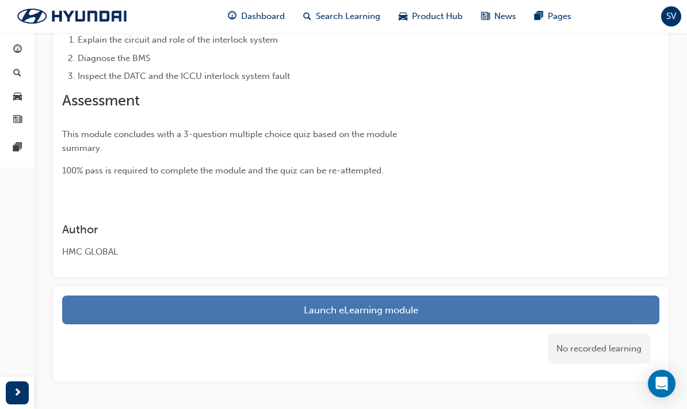
click at [380, 307] on button "Launch eLearning module" at bounding box center [360, 309] width 597 height 29
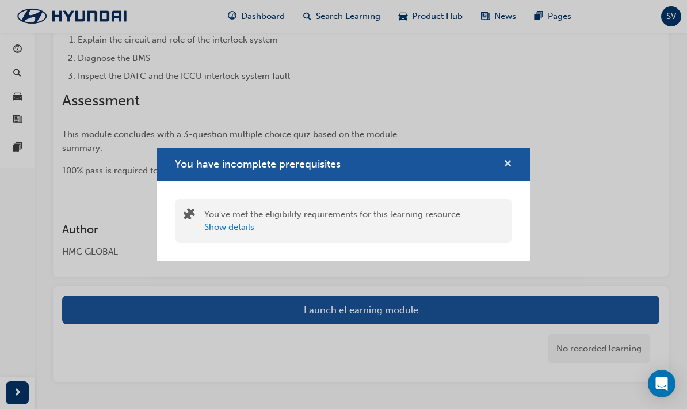
click at [507, 170] on span "cross-icon" at bounding box center [508, 164] width 9 height 10
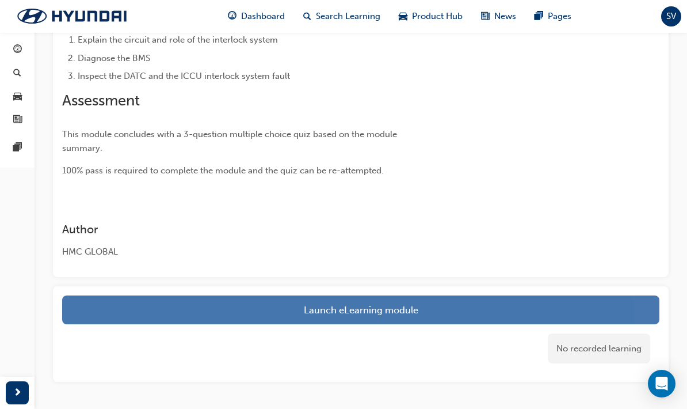
click at [407, 300] on button "Launch eLearning module" at bounding box center [360, 309] width 597 height 29
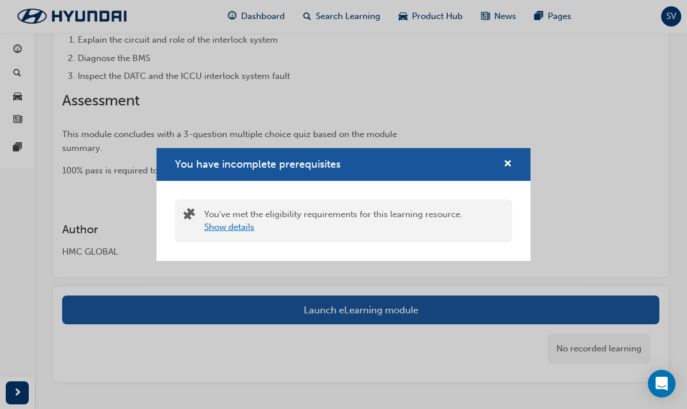
click at [244, 234] on button "Show details" at bounding box center [229, 226] width 50 height 13
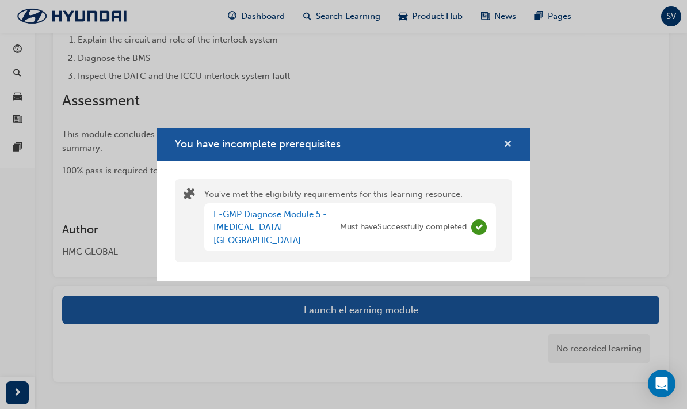
click at [504, 150] on span "cross-icon" at bounding box center [508, 145] width 9 height 10
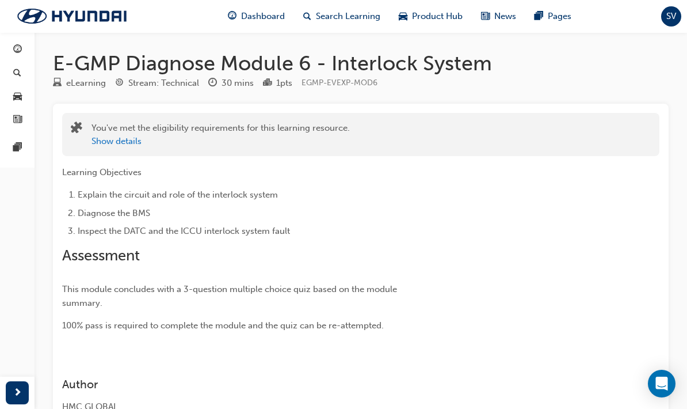
scroll to position [19, 0]
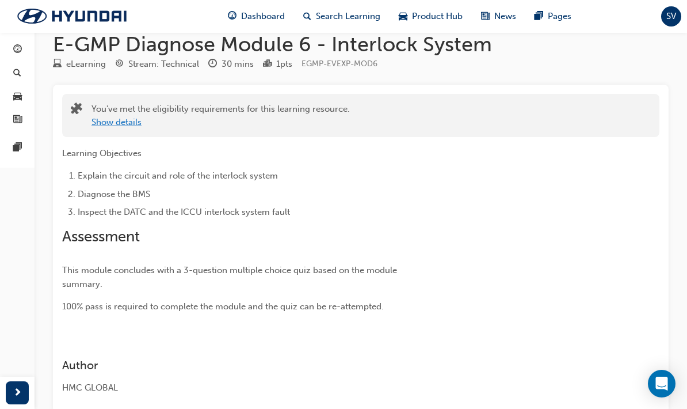
click at [118, 124] on button "Show details" at bounding box center [117, 122] width 50 height 13
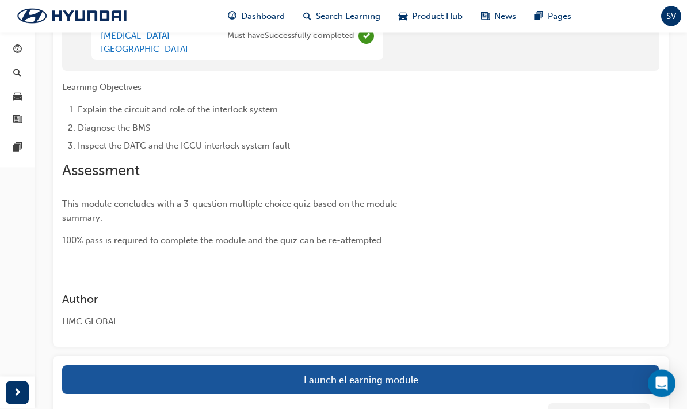
scroll to position [181, 0]
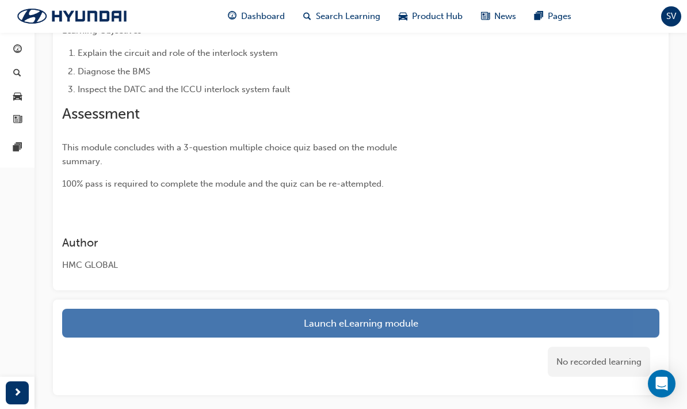
click at [402, 308] on button "Launch eLearning module" at bounding box center [360, 322] width 597 height 29
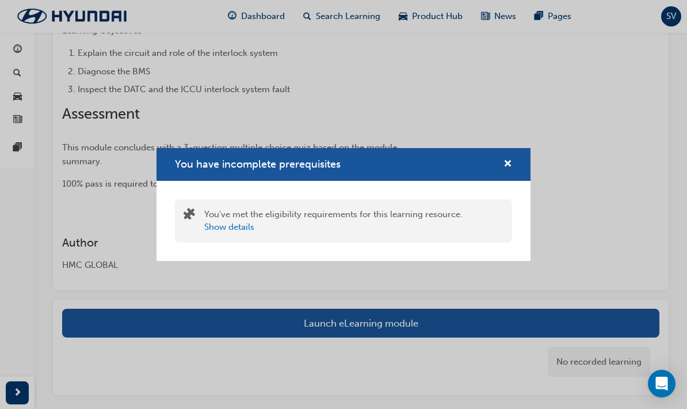
click at [371, 306] on div "You have incomplete prerequisites You've met the eligibility requirements for t…" at bounding box center [343, 204] width 687 height 409
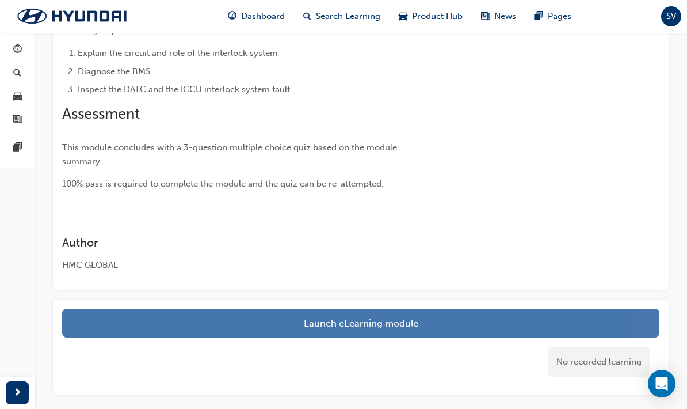
click at [351, 310] on button "Launch eLearning module" at bounding box center [360, 322] width 597 height 29
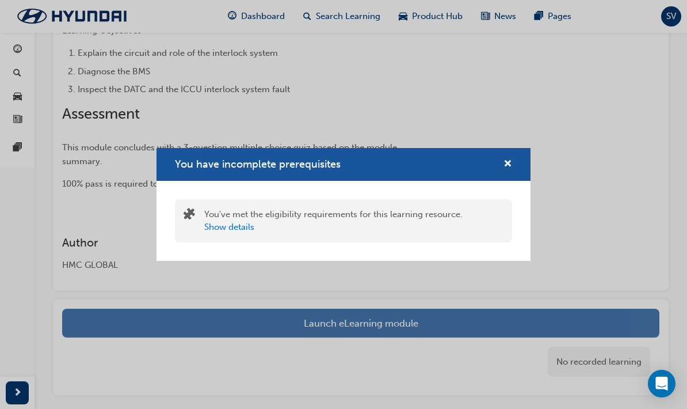
scroll to position [227, 0]
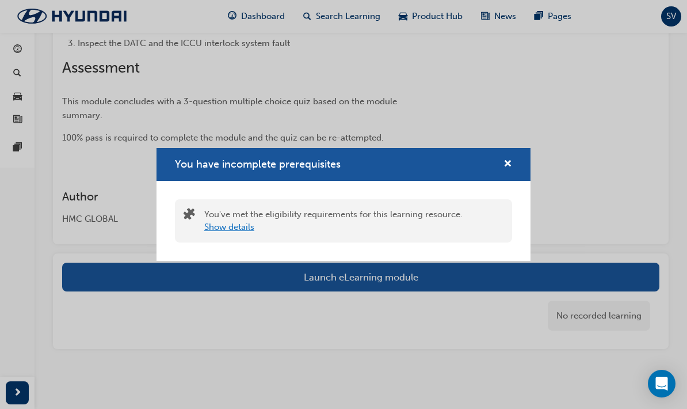
click at [241, 226] on button "Show details" at bounding box center [229, 226] width 50 height 13
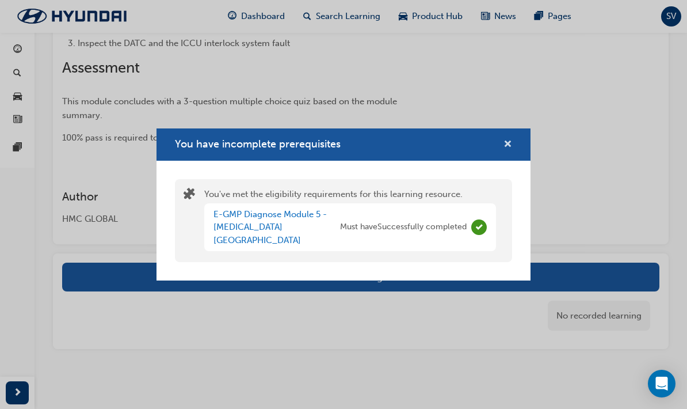
click at [506, 150] on span "cross-icon" at bounding box center [508, 145] width 9 height 10
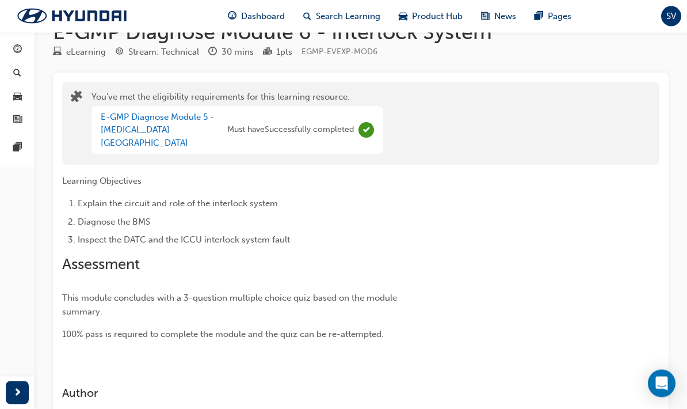
scroll to position [0, 0]
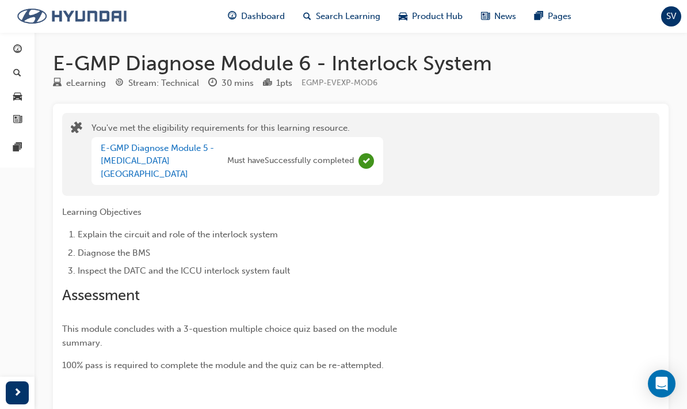
click at [13, 27] on img at bounding box center [72, 16] width 132 height 24
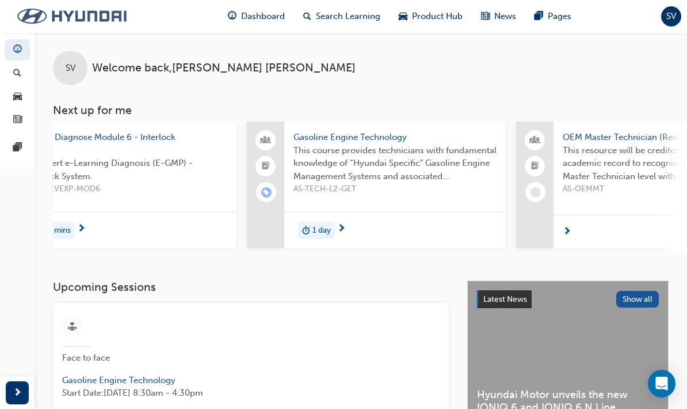
scroll to position [0, 66]
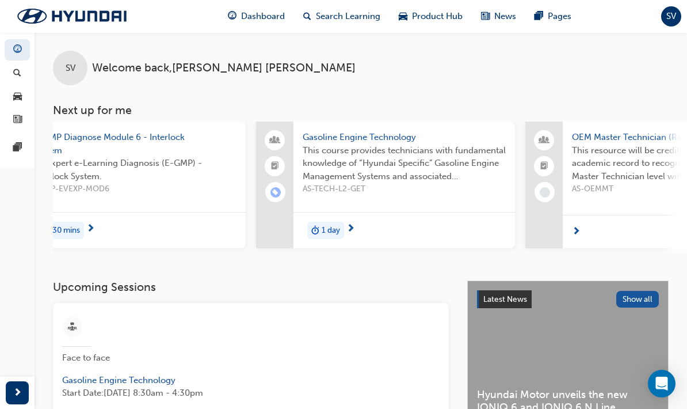
click at [81, 136] on span "E-GMP Diagnose Module 6 - Interlock System" at bounding box center [134, 144] width 203 height 26
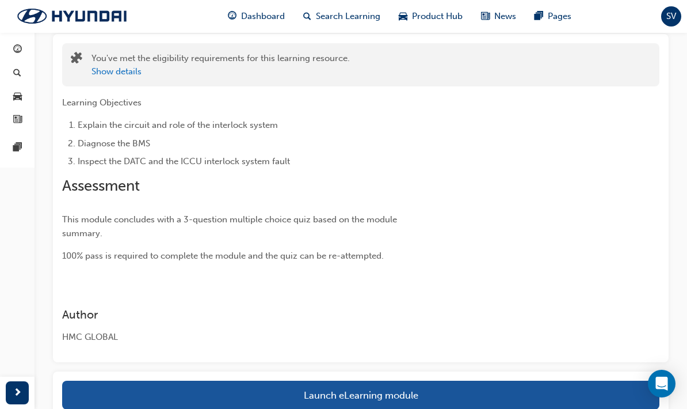
scroll to position [155, 0]
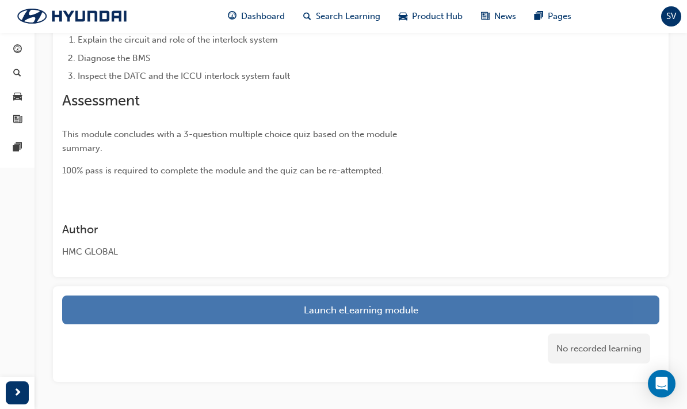
click at [119, 298] on link "Launch eLearning module" at bounding box center [360, 309] width 597 height 29
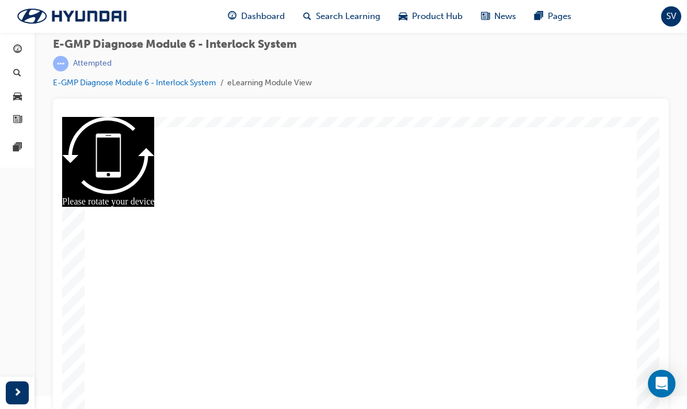
radio input "true"
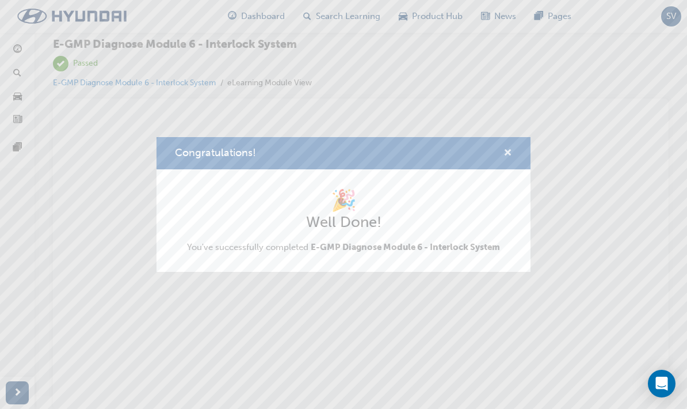
click at [512, 149] on span "cross-icon" at bounding box center [508, 153] width 9 height 10
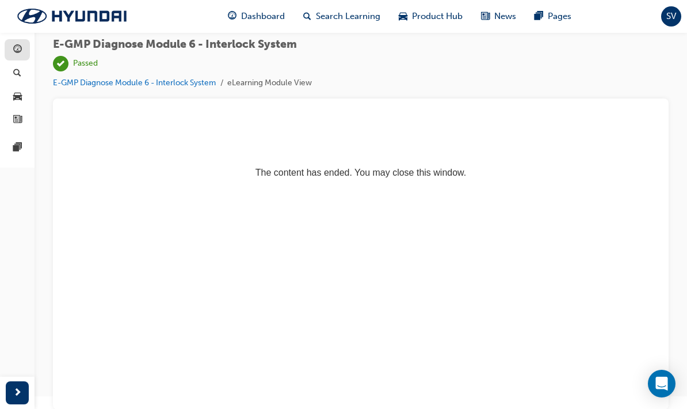
click at [10, 45] on div "button" at bounding box center [17, 50] width 14 height 14
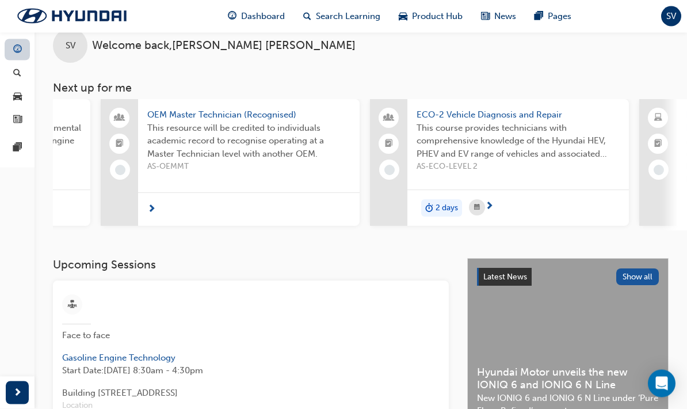
scroll to position [0, 498]
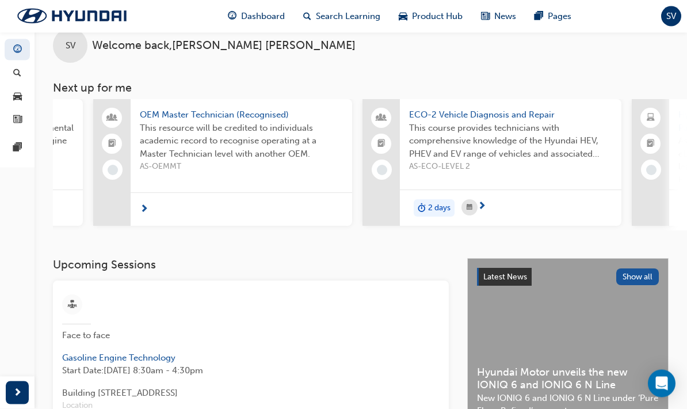
click at [532, 109] on span "ECO-2 Vehicle Diagnosis and Repair" at bounding box center [510, 115] width 203 height 13
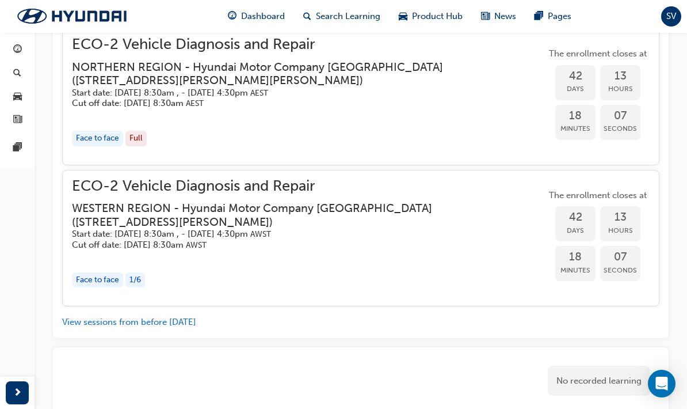
scroll to position [1435, 0]
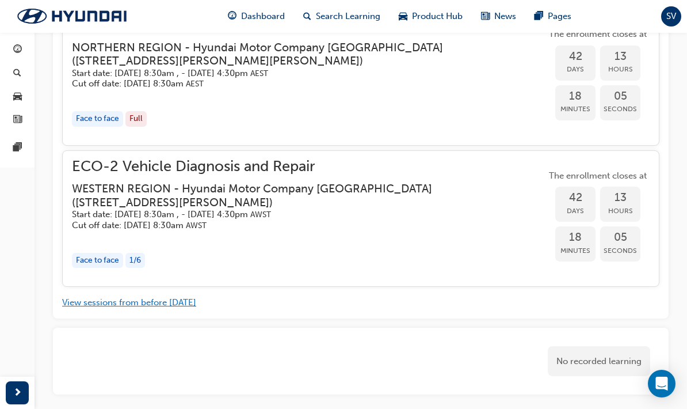
click at [81, 296] on button "View sessions from before [DATE]" at bounding box center [129, 302] width 134 height 13
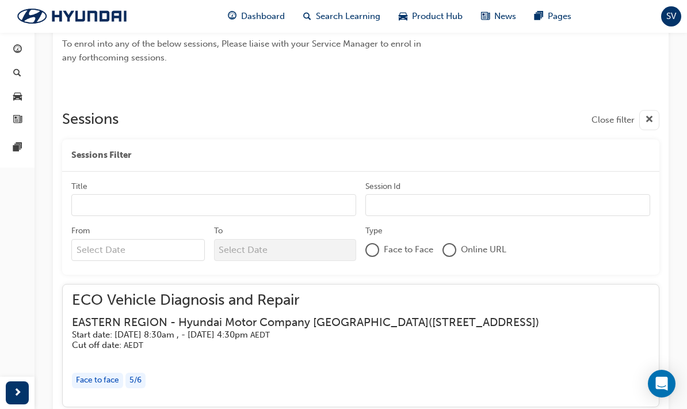
click at [13, 404] on div "button" at bounding box center [17, 392] width 23 height 23
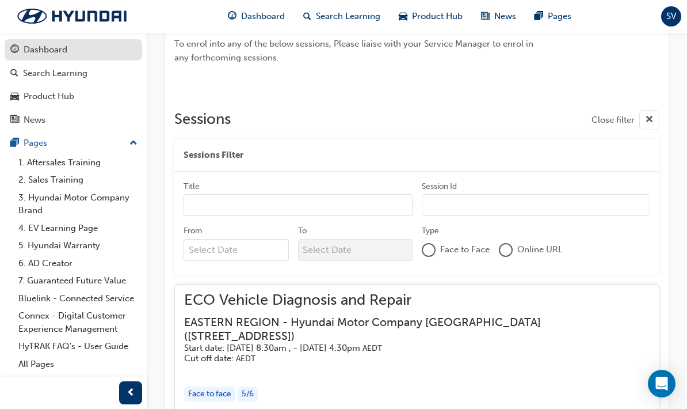
click at [29, 56] on div "Dashboard" at bounding box center [73, 50] width 126 height 14
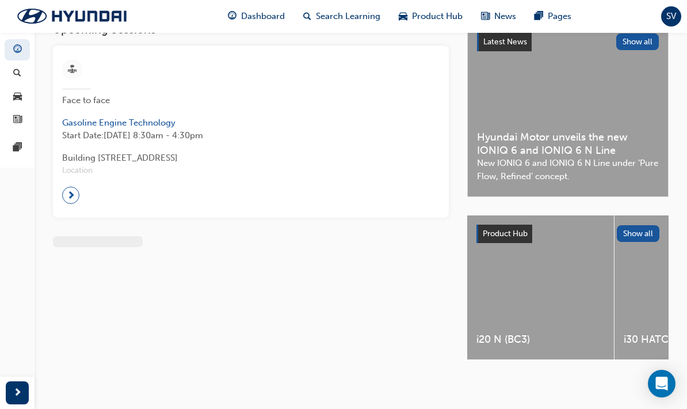
scroll to position [28, 0]
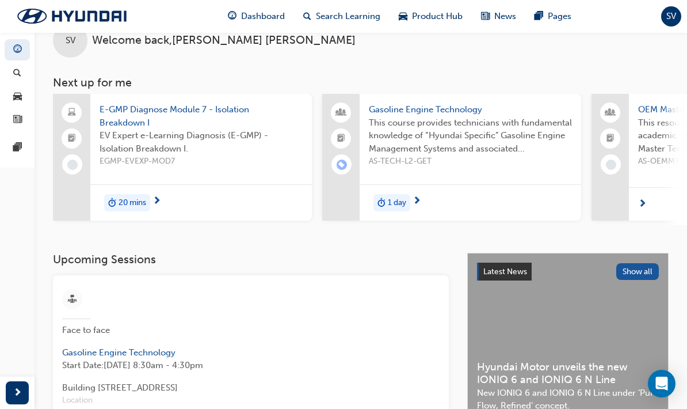
click at [108, 113] on span "E-GMP Diagnose Module 7 - Isolation Breakdown I" at bounding box center [201, 116] width 203 height 26
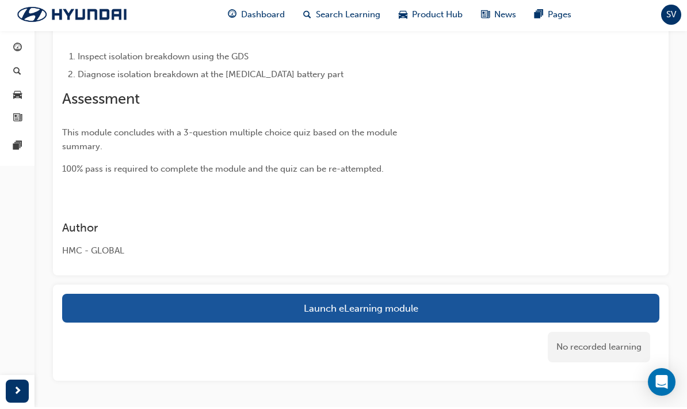
scroll to position [196, 0]
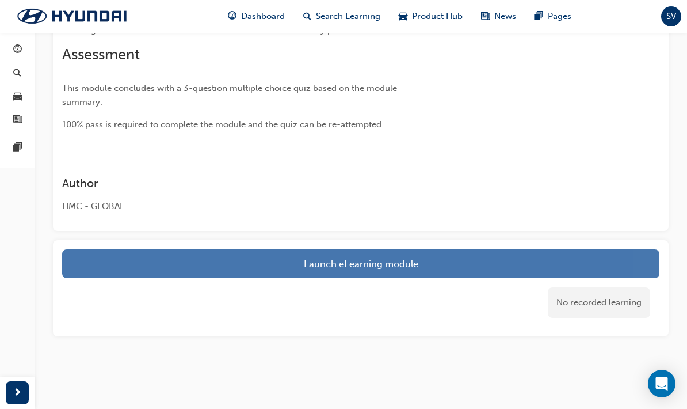
click at [610, 261] on link "Launch eLearning module" at bounding box center [360, 263] width 597 height 29
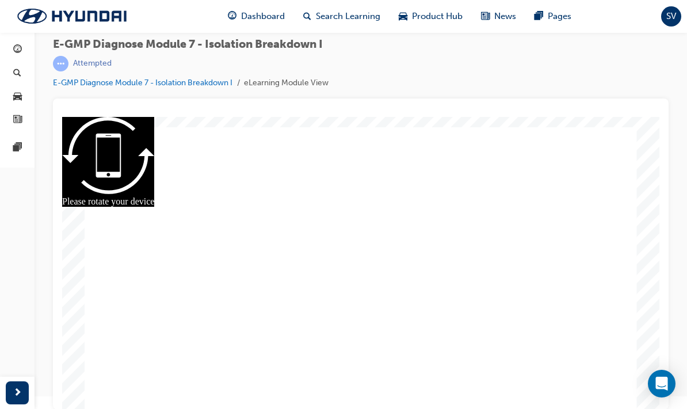
radio input "true"
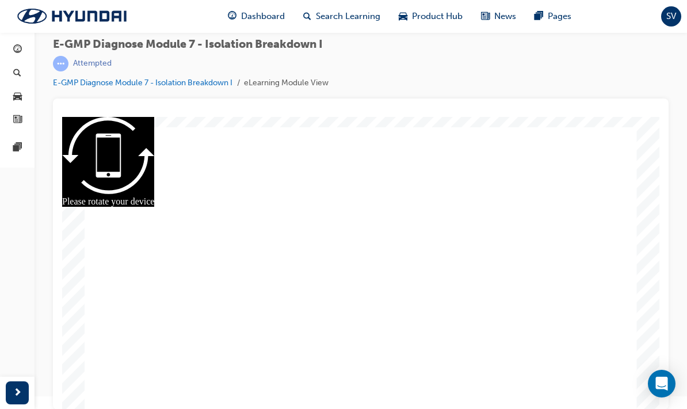
radio input "true"
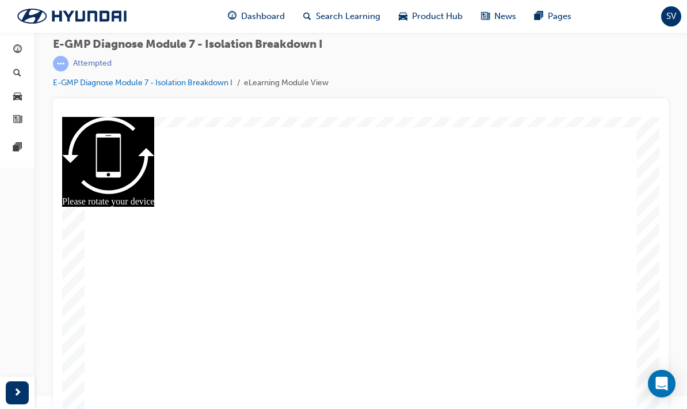
radio input "true"
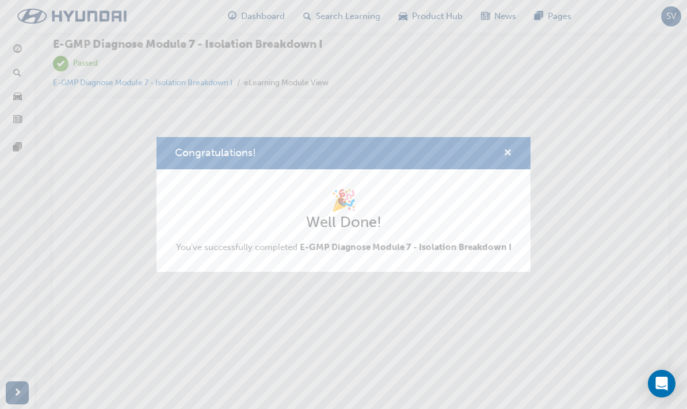
click at [508, 149] on span "cross-icon" at bounding box center [508, 153] width 9 height 10
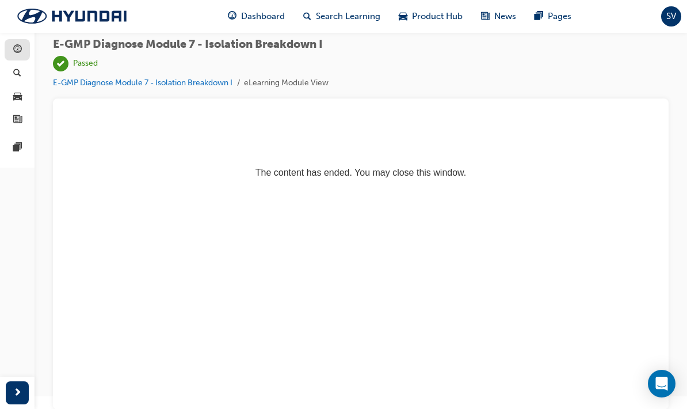
click at [17, 50] on span "guage-icon" at bounding box center [17, 50] width 9 height 10
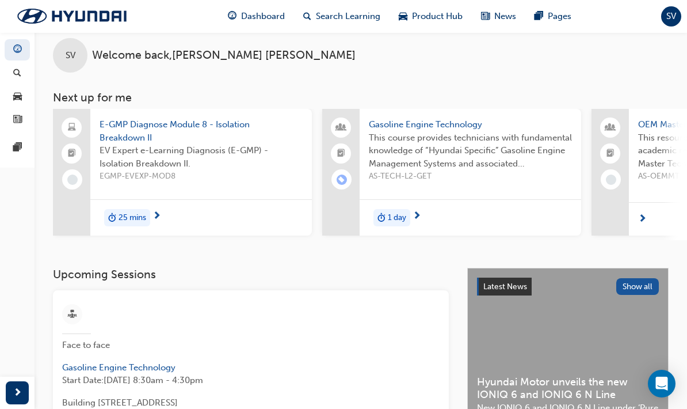
click at [123, 126] on span "E-GMP Diagnose Module 8 - Isolation Breakdown II" at bounding box center [201, 131] width 203 height 26
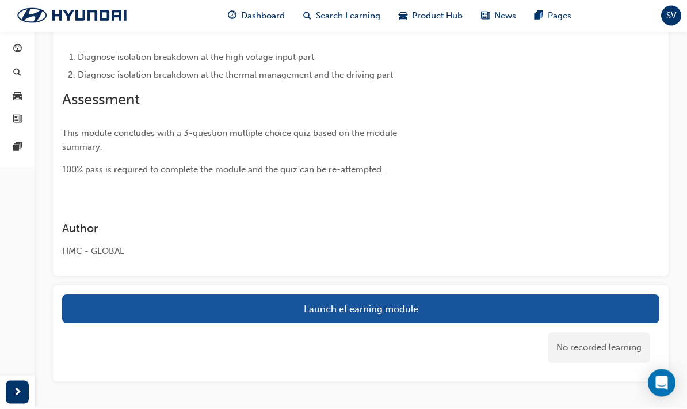
scroll to position [150, 0]
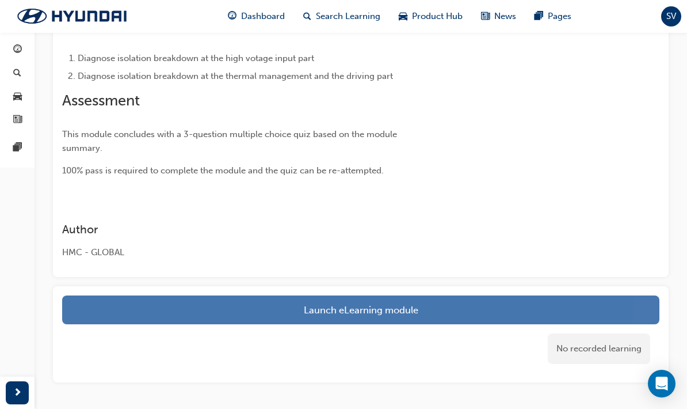
click at [526, 307] on link "Launch eLearning module" at bounding box center [360, 309] width 597 height 29
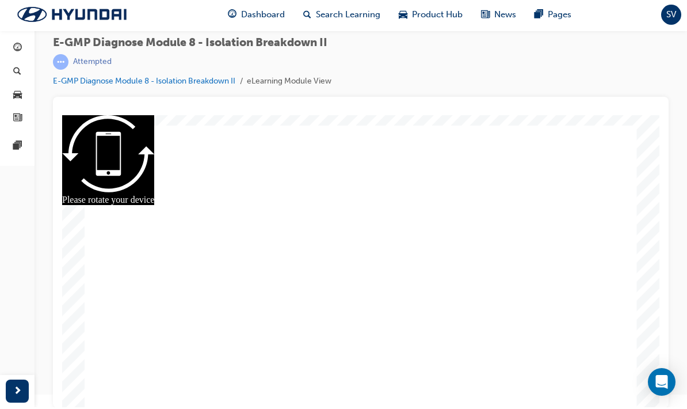
radio input "true"
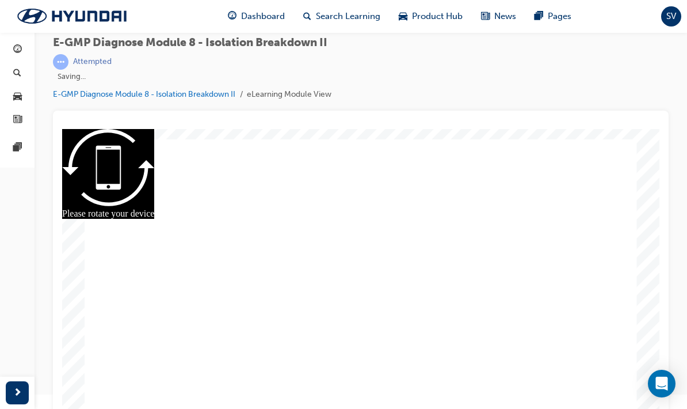
scroll to position [13, 0]
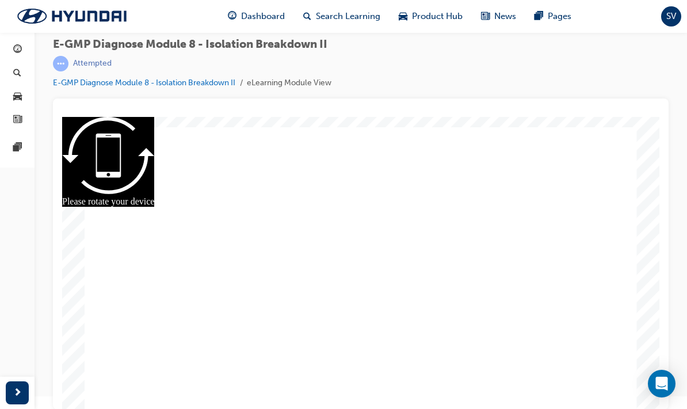
radio input "true"
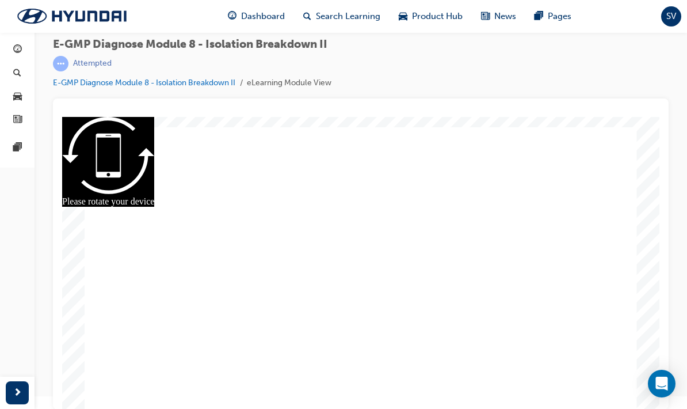
radio input "true"
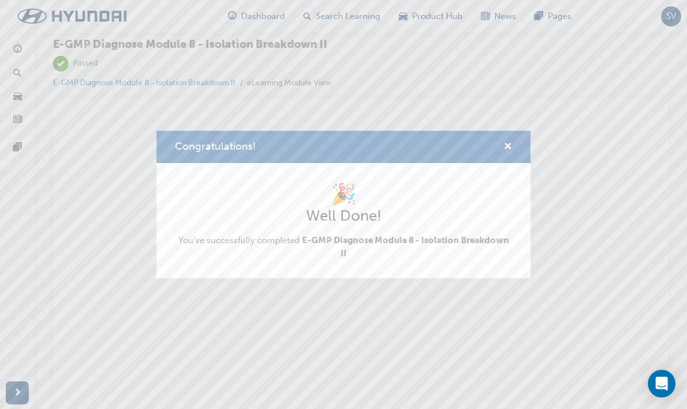
scroll to position [0, 0]
click at [511, 147] on span "cross-icon" at bounding box center [508, 147] width 9 height 10
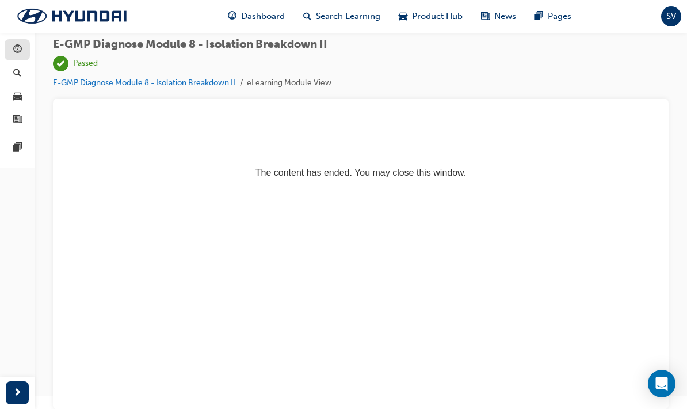
click at [18, 58] on link "button" at bounding box center [17, 49] width 25 height 21
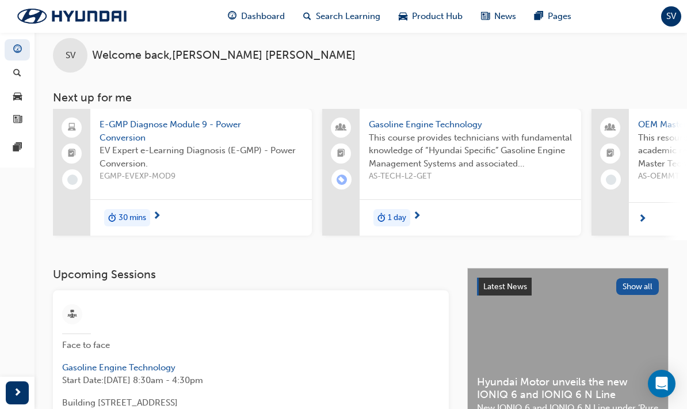
click at [513, 168] on span "This course provides technicians with fundamental knowledge of “Hyundai Specifi…" at bounding box center [470, 150] width 203 height 39
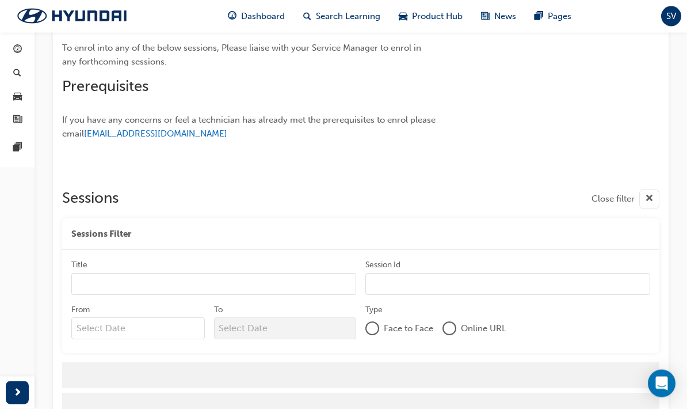
scroll to position [660, 0]
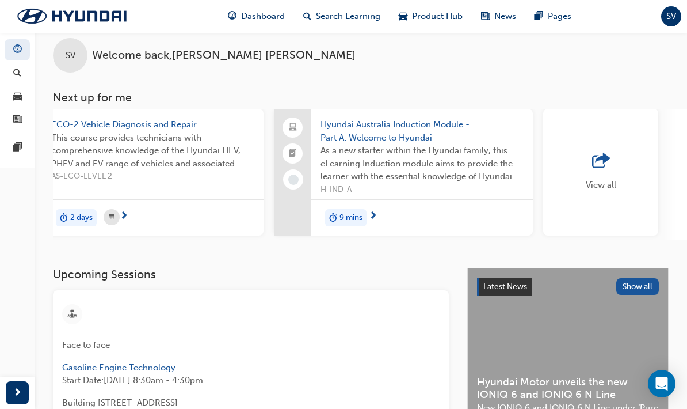
scroll to position [0, 857]
click at [73, 125] on span "ECO-2 Vehicle Diagnosis and Repair" at bounding box center [152, 124] width 203 height 13
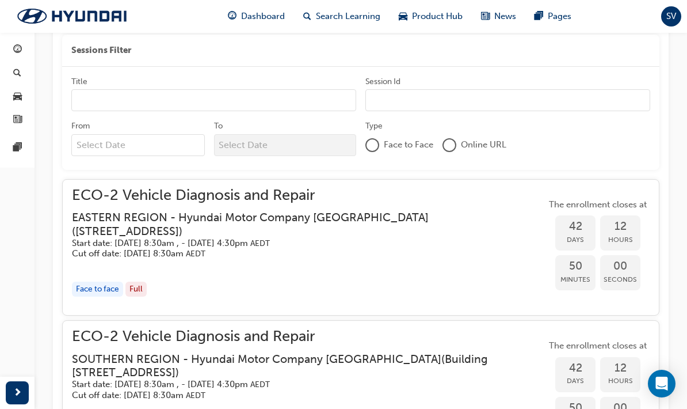
scroll to position [1155, 0]
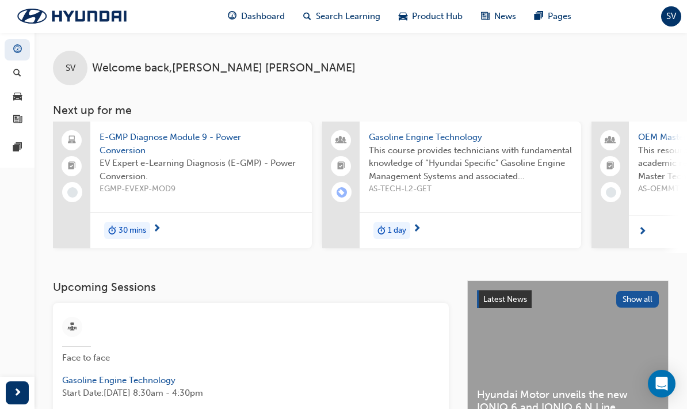
click at [115, 148] on span "E-GMP Diagnose Module 9 - Power Conversion" at bounding box center [201, 144] width 203 height 26
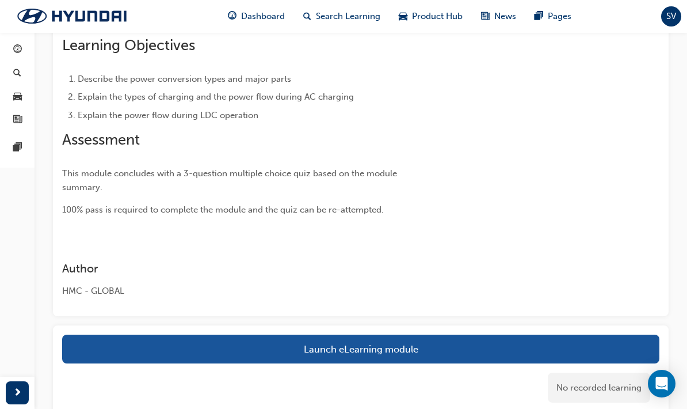
scroll to position [214, 0]
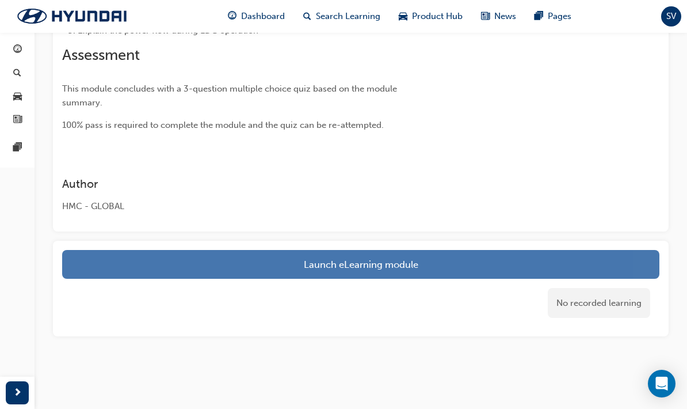
click at [479, 272] on link "Launch eLearning module" at bounding box center [360, 264] width 597 height 29
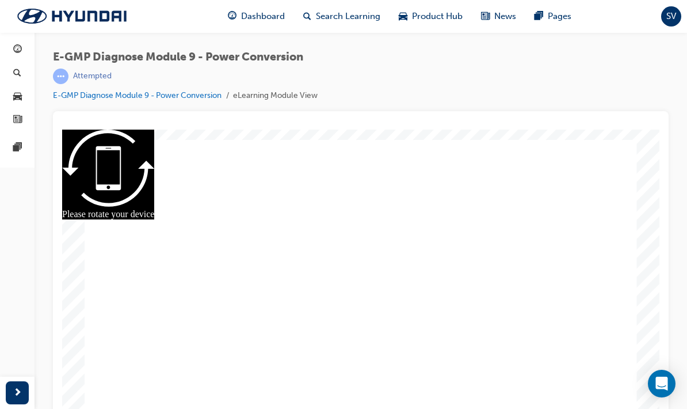
drag, startPoint x: 601, startPoint y: 327, endPoint x: 589, endPoint y: 245, distance: 83.2
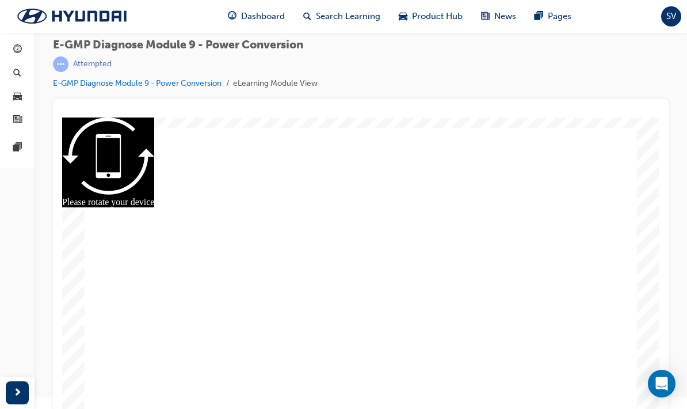
scroll to position [13, 0]
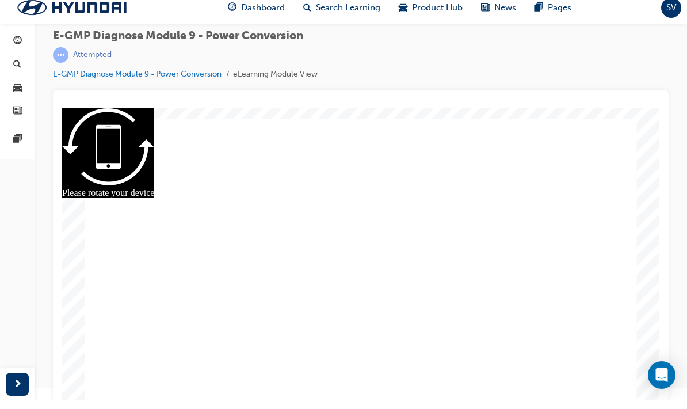
drag, startPoint x: 589, startPoint y: 223, endPoint x: 593, endPoint y: 310, distance: 86.4
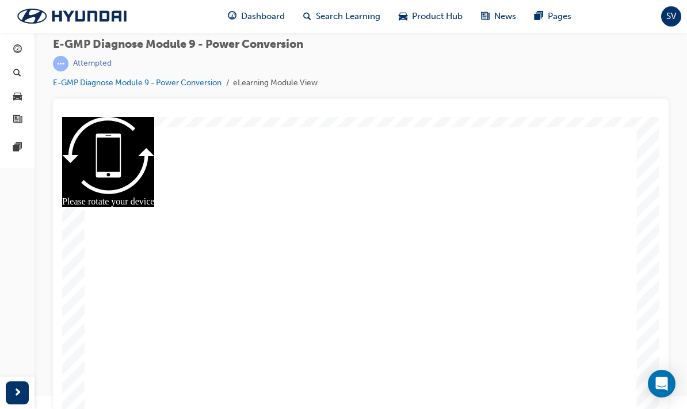
radio input "true"
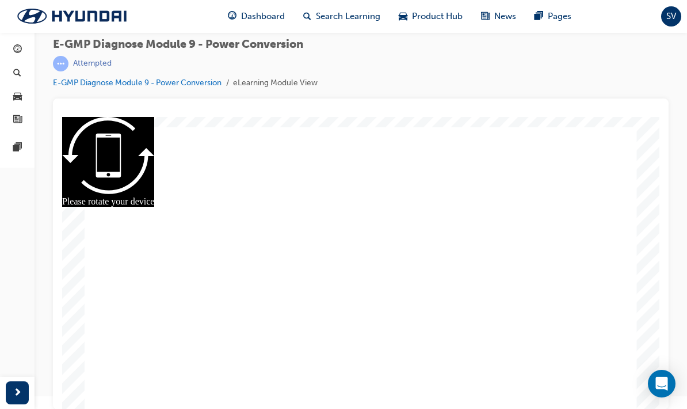
radio input "true"
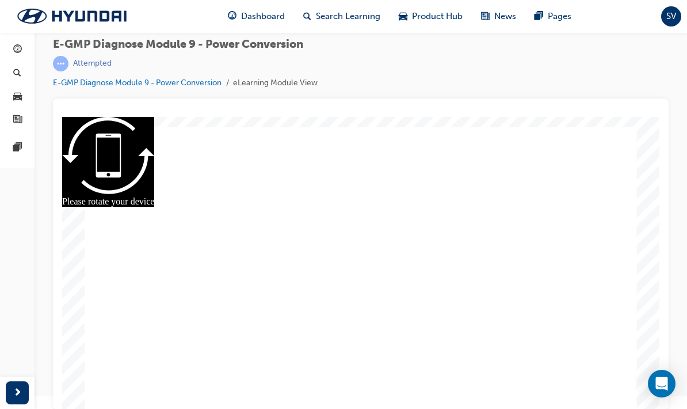
radio input "true"
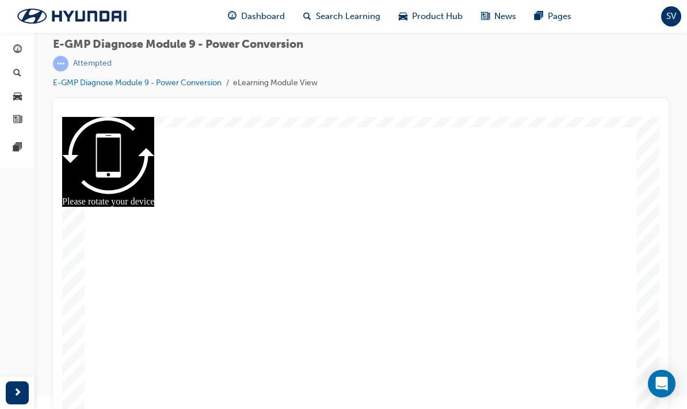
radio input "true"
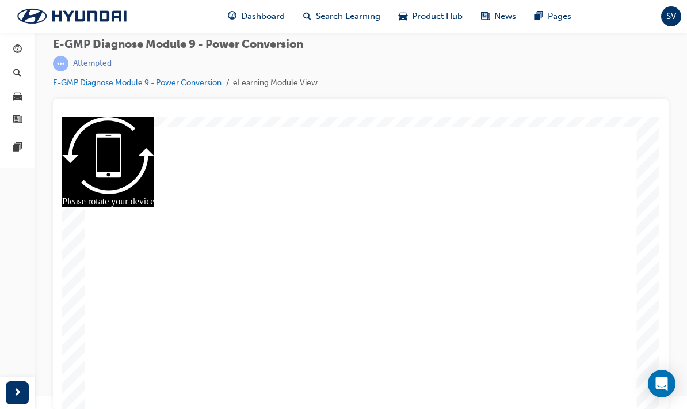
radio input "true"
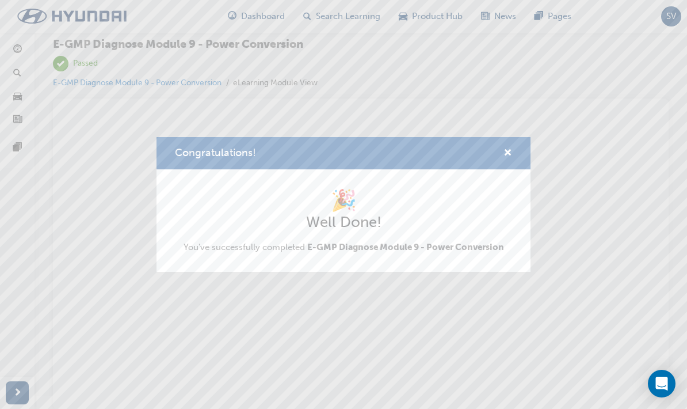
scroll to position [0, 0]
click at [24, 56] on div "Congratulations! 🎉 Well Done! You've successfully completed E-GMP Diagnose Modu…" at bounding box center [343, 204] width 687 height 409
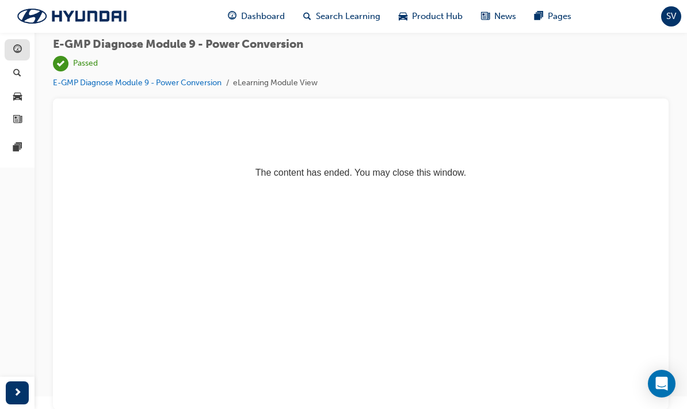
click at [20, 51] on span "guage-icon" at bounding box center [17, 50] width 9 height 10
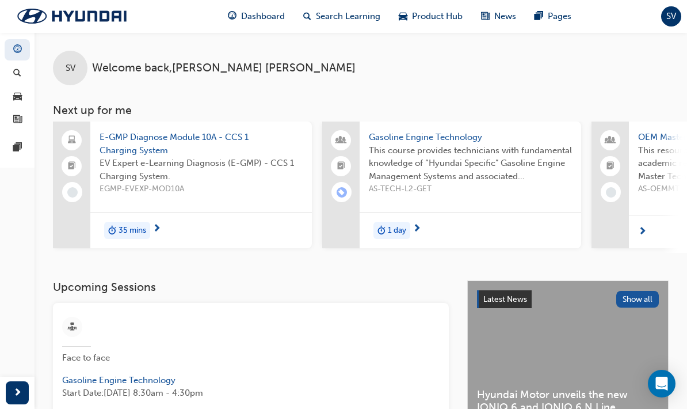
click at [123, 146] on span "E-GMP Diagnose Module 10A - CCS 1 Charging System" at bounding box center [201, 144] width 203 height 26
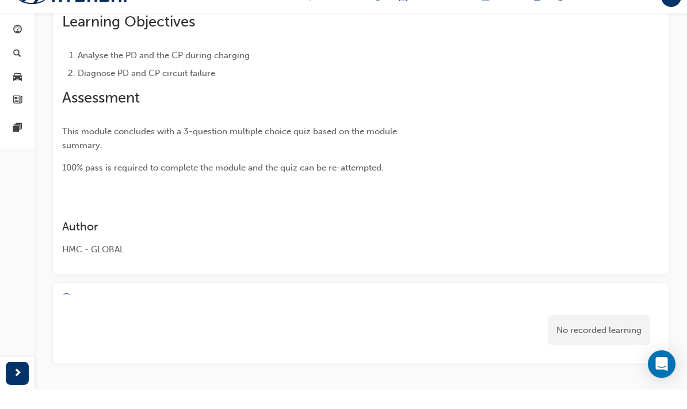
scroll to position [179, 0]
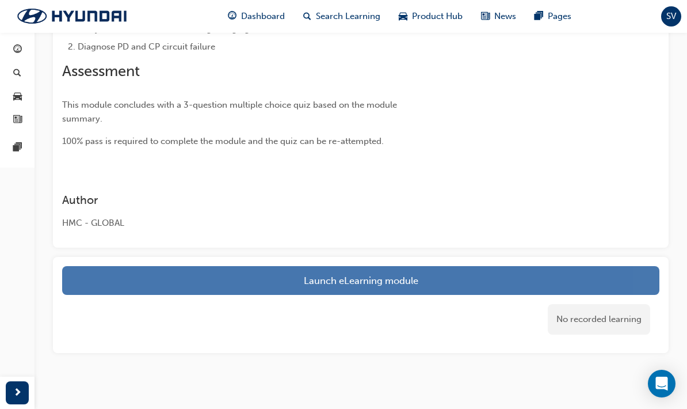
click at [529, 281] on link "Launch eLearning module" at bounding box center [360, 280] width 597 height 29
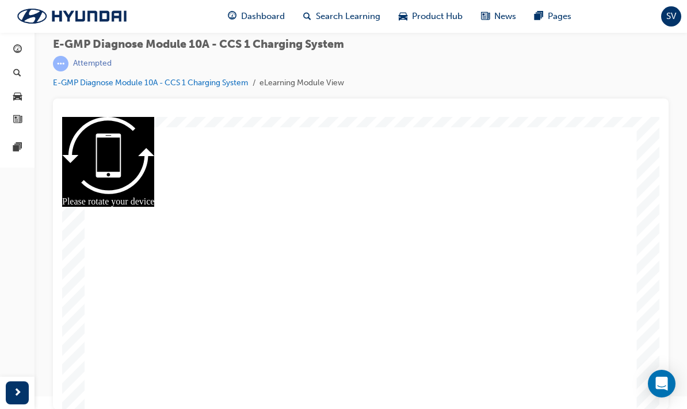
radio input "true"
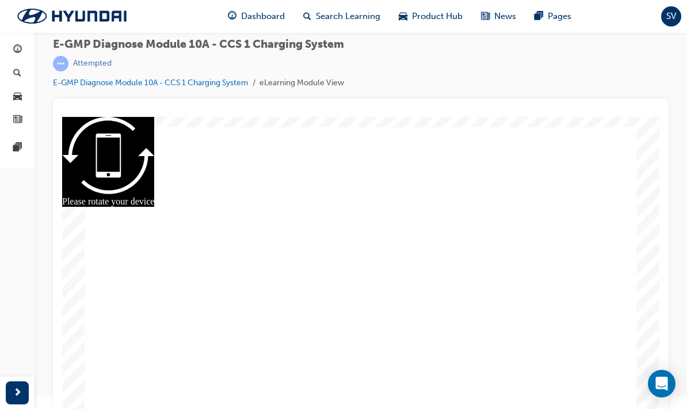
radio input "true"
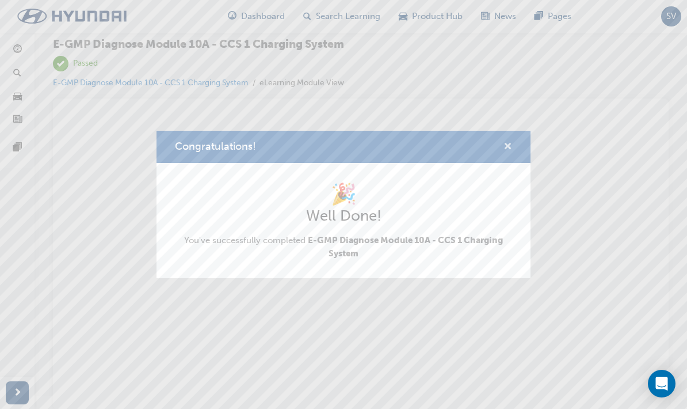
click at [508, 146] on span "cross-icon" at bounding box center [508, 147] width 9 height 10
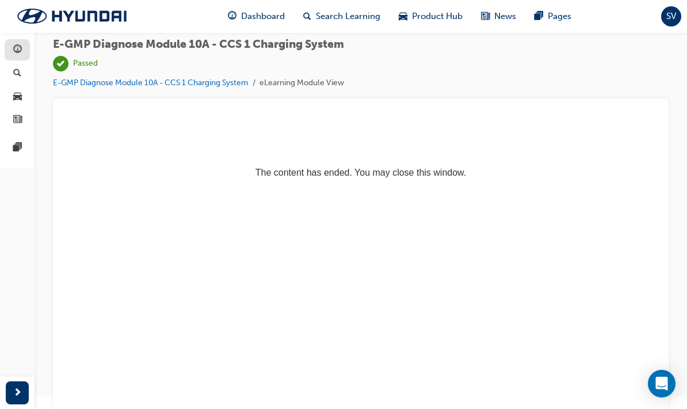
click at [13, 47] on span "guage-icon" at bounding box center [17, 50] width 9 height 10
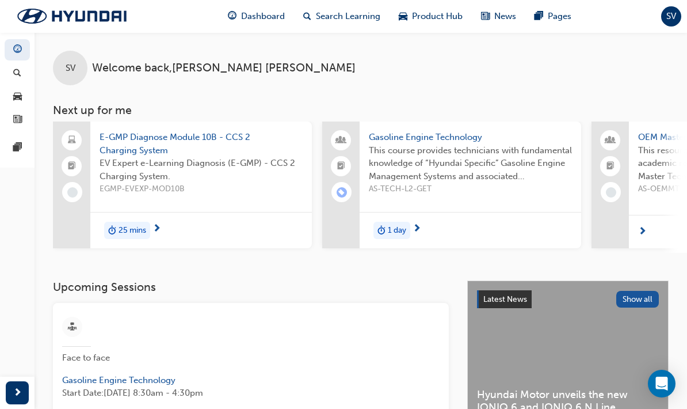
click at [167, 218] on div "25 mins" at bounding box center [201, 230] width 222 height 36
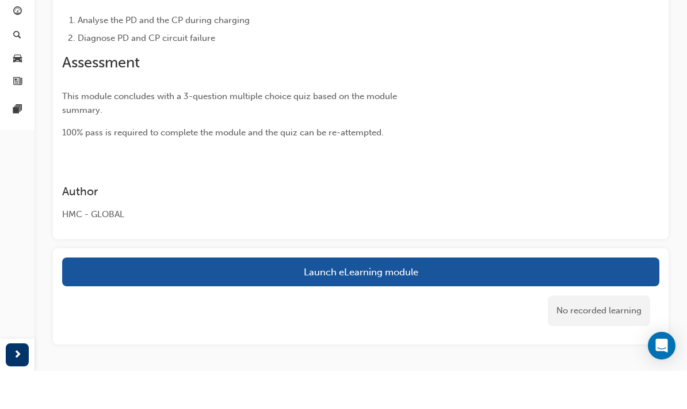
scroll to position [196, 0]
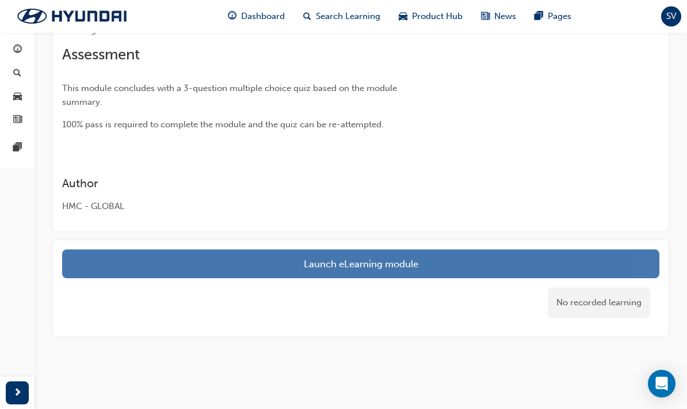
click at [110, 250] on link "Launch eLearning module" at bounding box center [360, 263] width 597 height 29
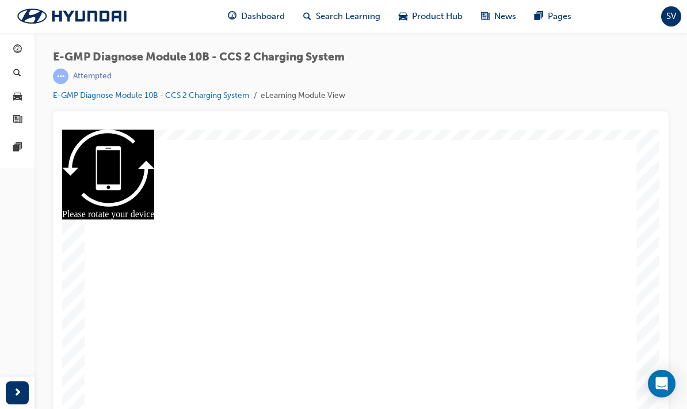
drag, startPoint x: 630, startPoint y: 300, endPoint x: 620, endPoint y: 254, distance: 47.2
drag, startPoint x: 620, startPoint y: 254, endPoint x: 597, endPoint y: 262, distance: 24.2
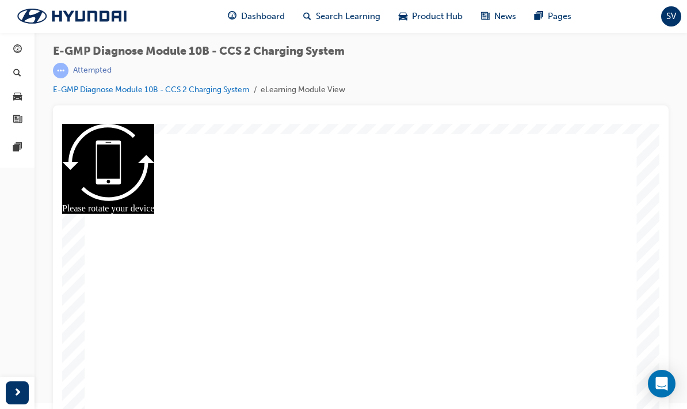
scroll to position [13, 0]
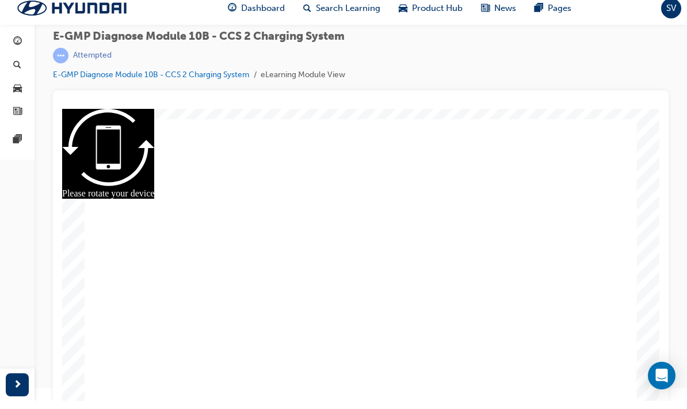
drag, startPoint x: 590, startPoint y: 280, endPoint x: 641, endPoint y: 269, distance: 51.8
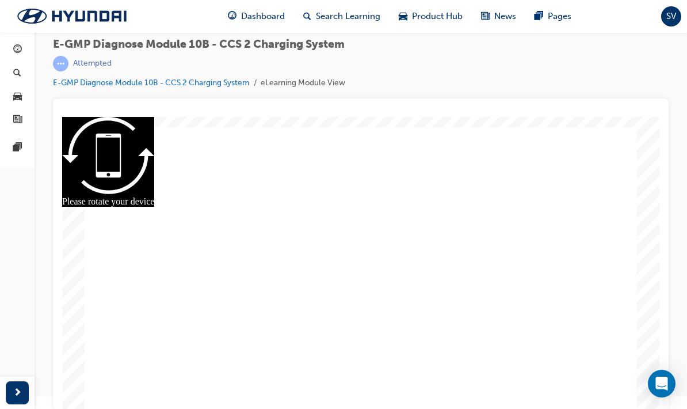
radio input "true"
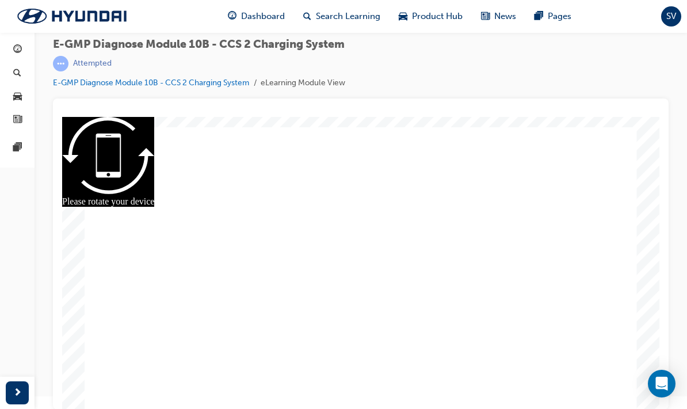
radio input "true"
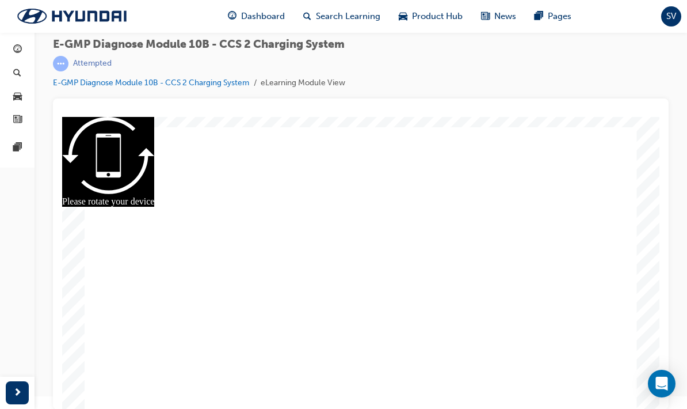
radio input "true"
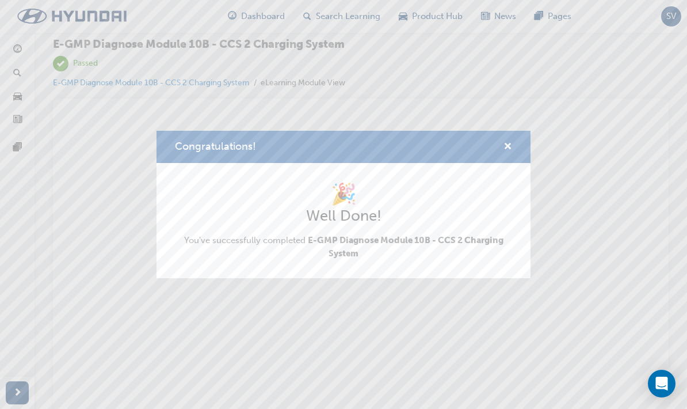
scroll to position [0, 0]
click at [510, 146] on span "cross-icon" at bounding box center [508, 147] width 9 height 10
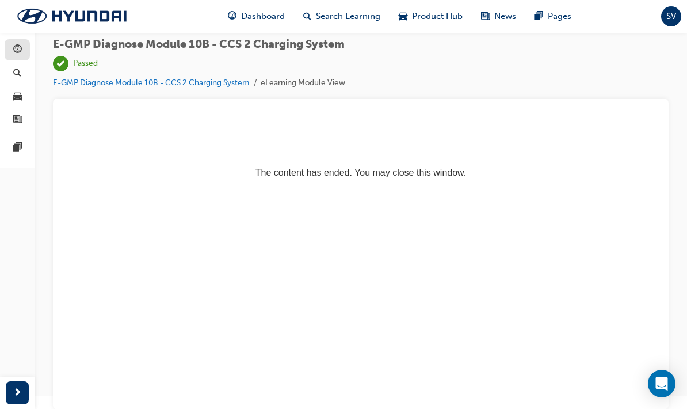
click at [9, 51] on link "button" at bounding box center [17, 49] width 25 height 21
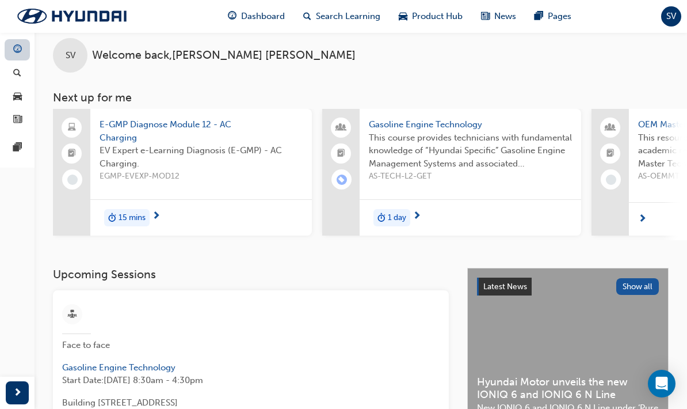
click at [14, 49] on span "guage-icon" at bounding box center [17, 50] width 9 height 10
click at [5, 50] on link "button" at bounding box center [17, 49] width 25 height 21
click at [9, 55] on link "button" at bounding box center [17, 49] width 25 height 21
click at [7, 59] on link "button" at bounding box center [17, 49] width 25 height 21
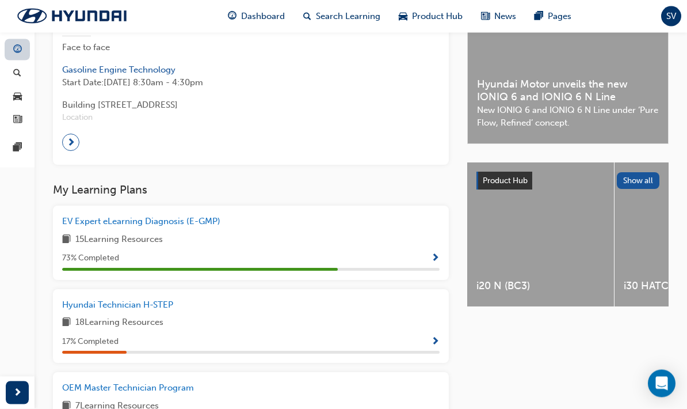
scroll to position [312, 0]
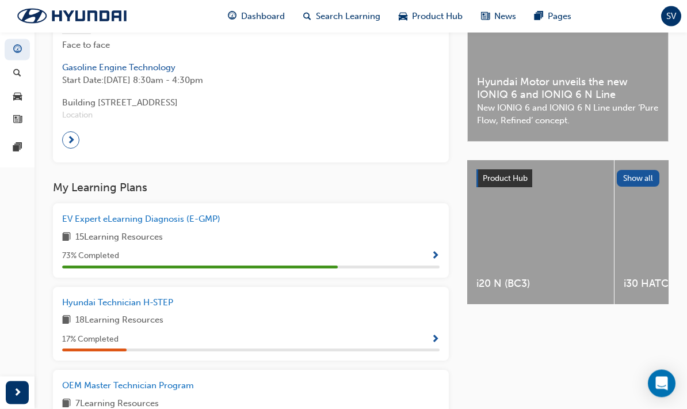
click at [437, 251] on span "Show Progress" at bounding box center [435, 256] width 9 height 10
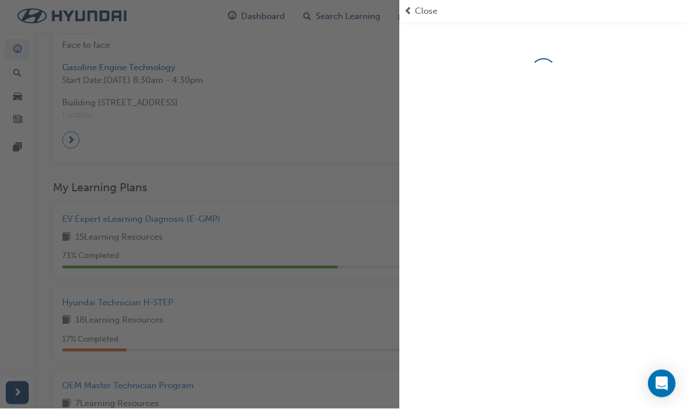
scroll to position [312, 0]
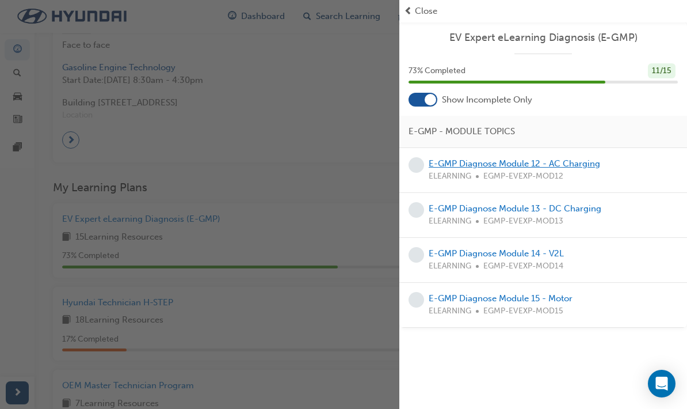
click at [582, 166] on link "E-GMP Diagnose Module 12 - AC Charging" at bounding box center [514, 163] width 171 height 10
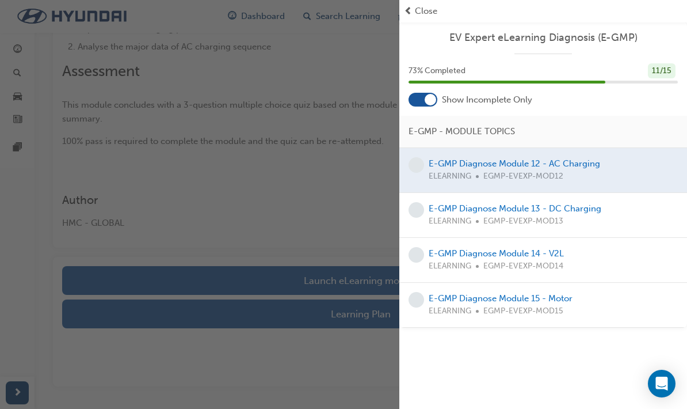
click at [105, 167] on div "button" at bounding box center [199, 204] width 399 height 409
click at [418, 7] on span "Close" at bounding box center [426, 11] width 22 height 13
click at [414, 7] on div "Close" at bounding box center [543, 11] width 279 height 13
click at [413, 9] on div "Close" at bounding box center [543, 11] width 279 height 13
click at [113, 160] on div "button" at bounding box center [199, 204] width 399 height 409
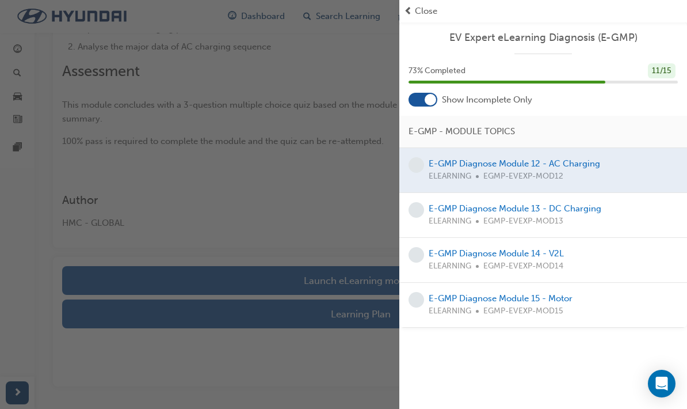
scroll to position [28, 0]
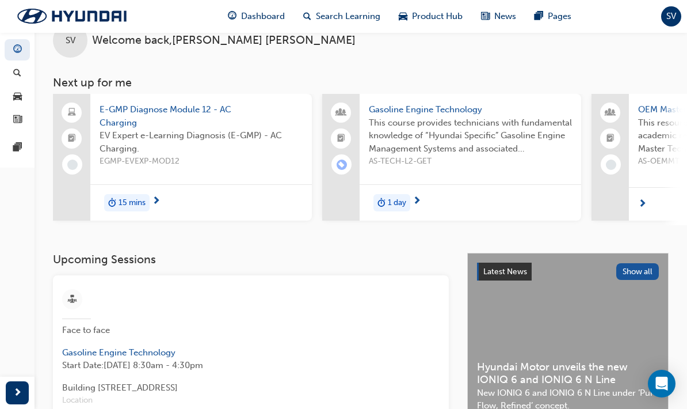
click at [117, 121] on span "E-GMP Diagnose Module 12 - AC Charging" at bounding box center [201, 116] width 203 height 26
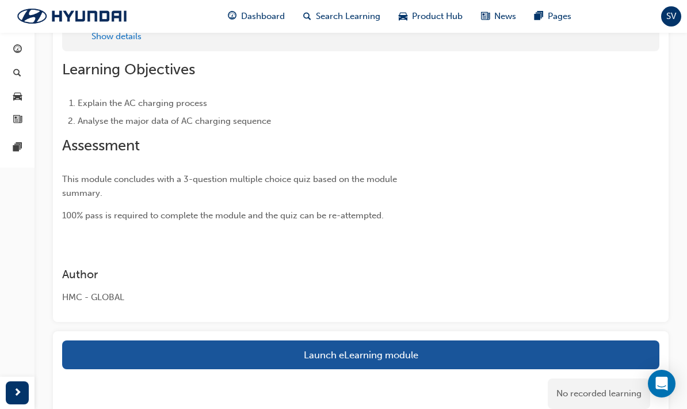
scroll to position [150, 0]
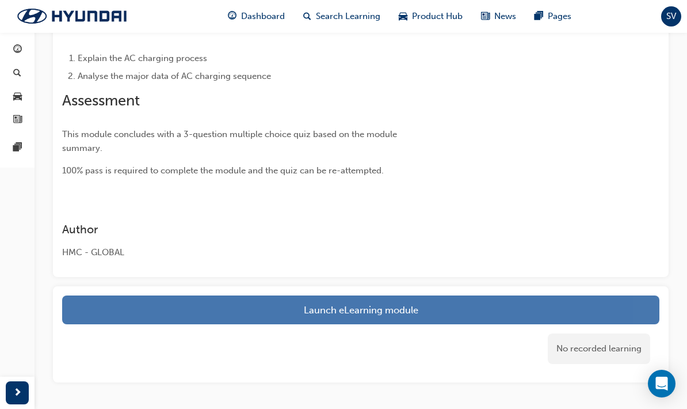
click at [524, 311] on link "Launch eLearning module" at bounding box center [360, 309] width 597 height 29
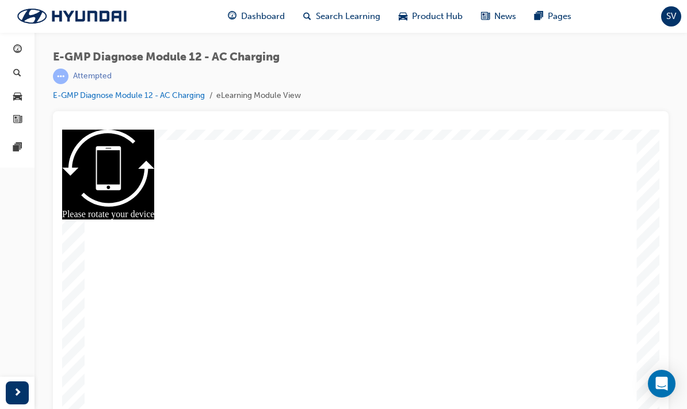
scroll to position [13, 0]
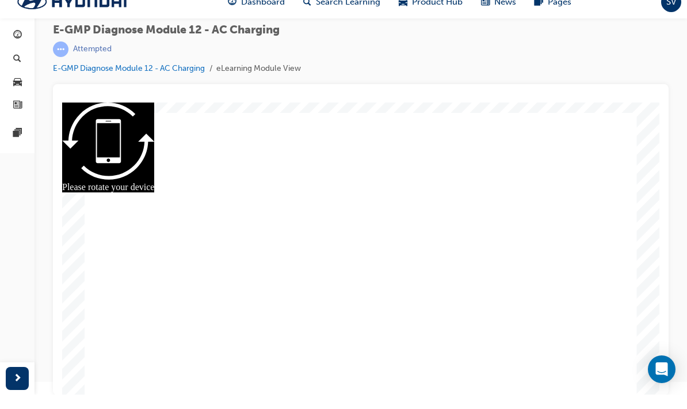
radio input "true"
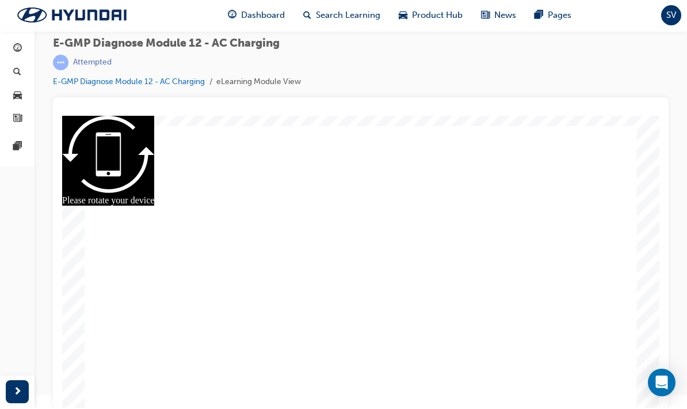
radio input "true"
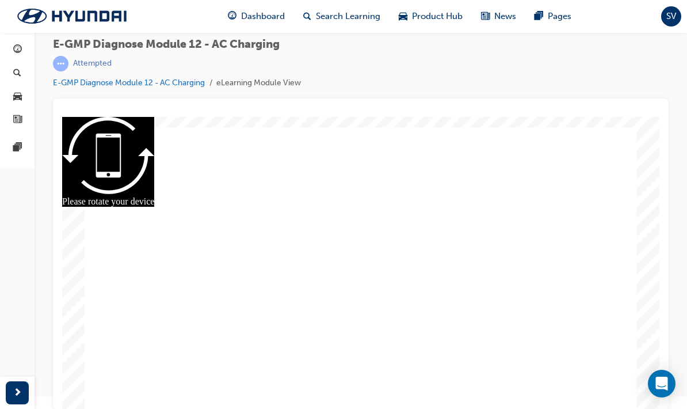
radio input "true"
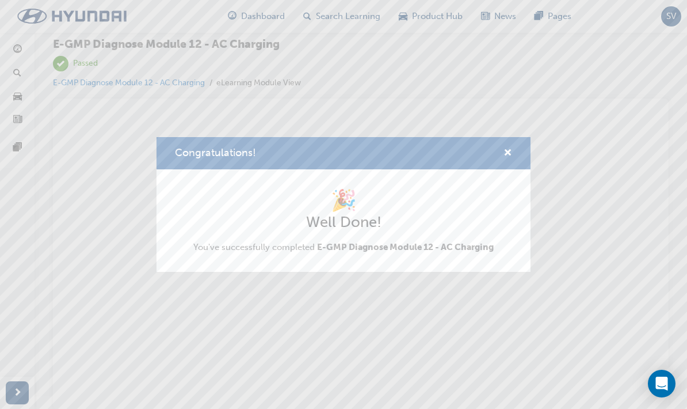
scroll to position [0, 0]
click at [509, 160] on button "Congratulations!" at bounding box center [508, 153] width 9 height 14
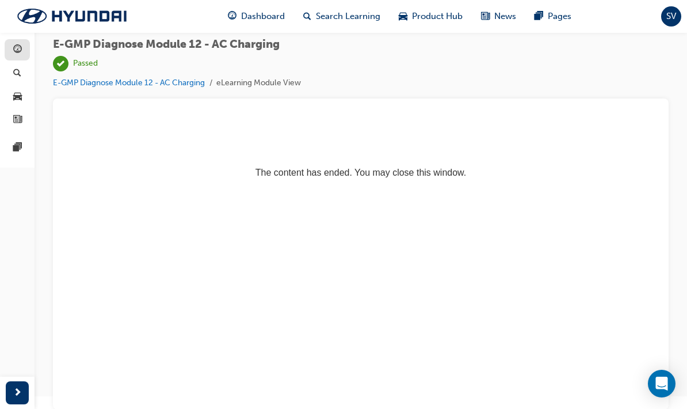
click at [14, 46] on span "guage-icon" at bounding box center [17, 50] width 9 height 10
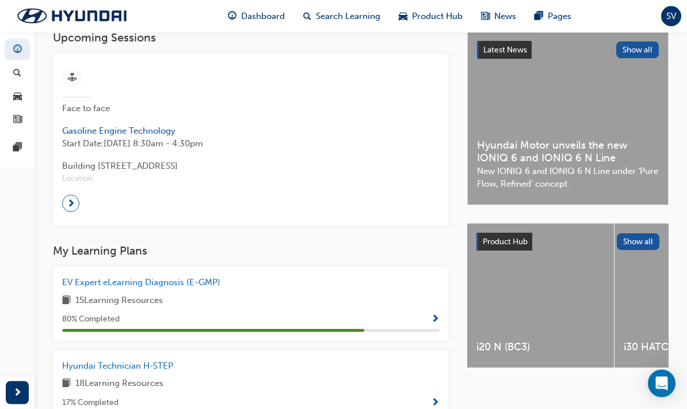
click at [437, 315] on span "Show Progress" at bounding box center [435, 320] width 9 height 10
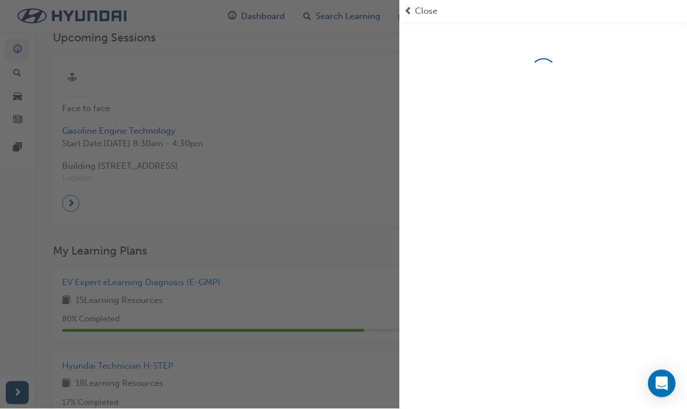
scroll to position [249, 0]
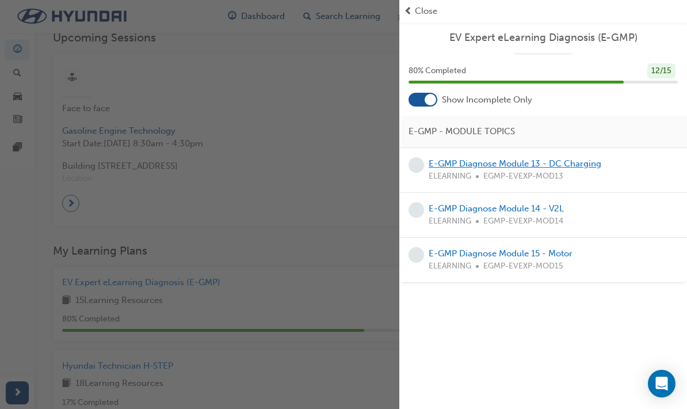
click at [462, 167] on link "E-GMP Diagnose Module 13 - DC Charging" at bounding box center [515, 163] width 173 height 10
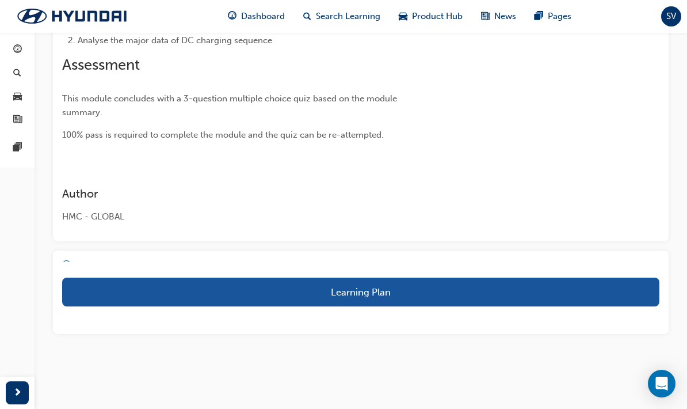
scroll to position [94, 0]
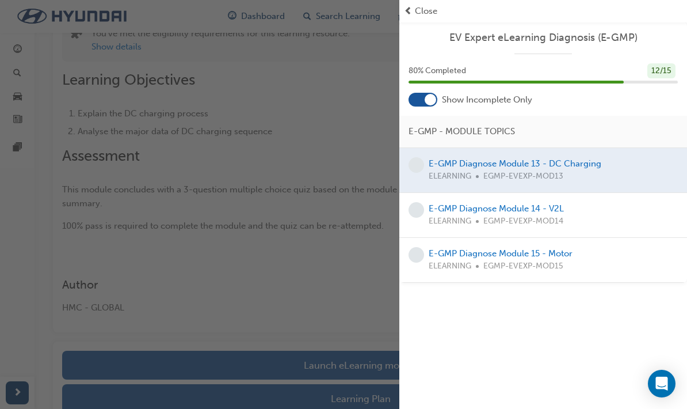
click at [422, 6] on span "Close" at bounding box center [426, 11] width 22 height 13
click at [417, 6] on span "Close" at bounding box center [426, 11] width 22 height 13
click at [417, 13] on span "Close" at bounding box center [426, 11] width 22 height 13
click at [289, 82] on div "button" at bounding box center [199, 204] width 399 height 409
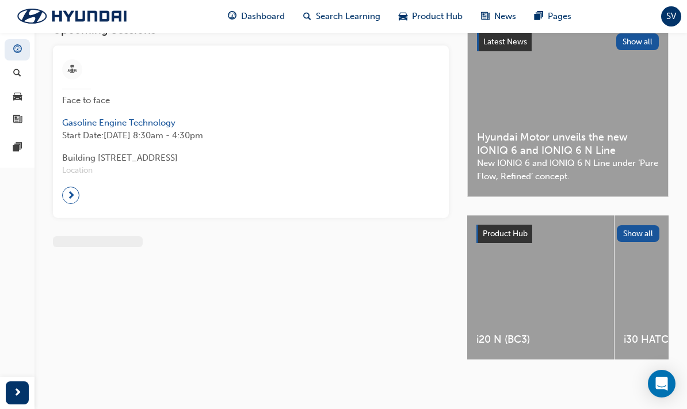
scroll to position [28, 0]
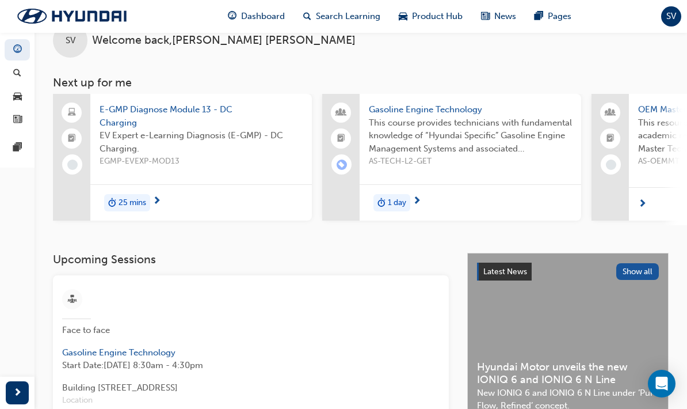
click at [143, 116] on span "E-GMP Diagnose Module 13 - DC Charging" at bounding box center [201, 116] width 203 height 26
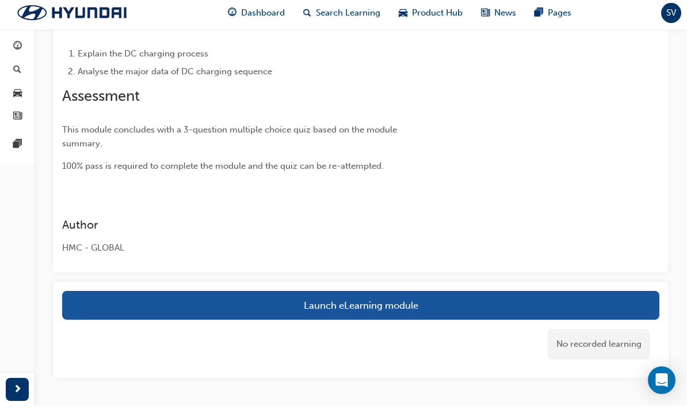
scroll to position [196, 0]
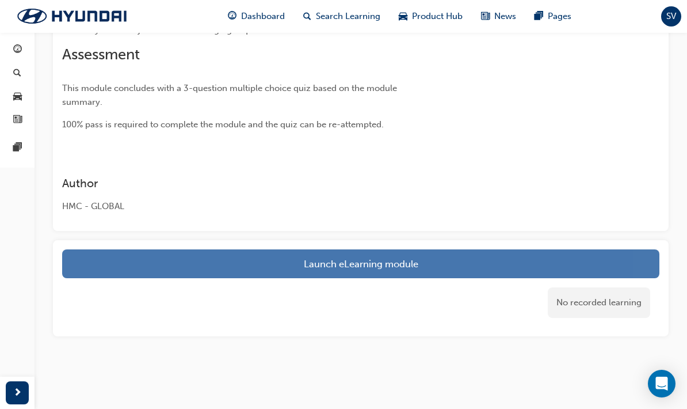
click at [247, 255] on link "Launch eLearning module" at bounding box center [360, 263] width 597 height 29
